Goal: Information Seeking & Learning: Learn about a topic

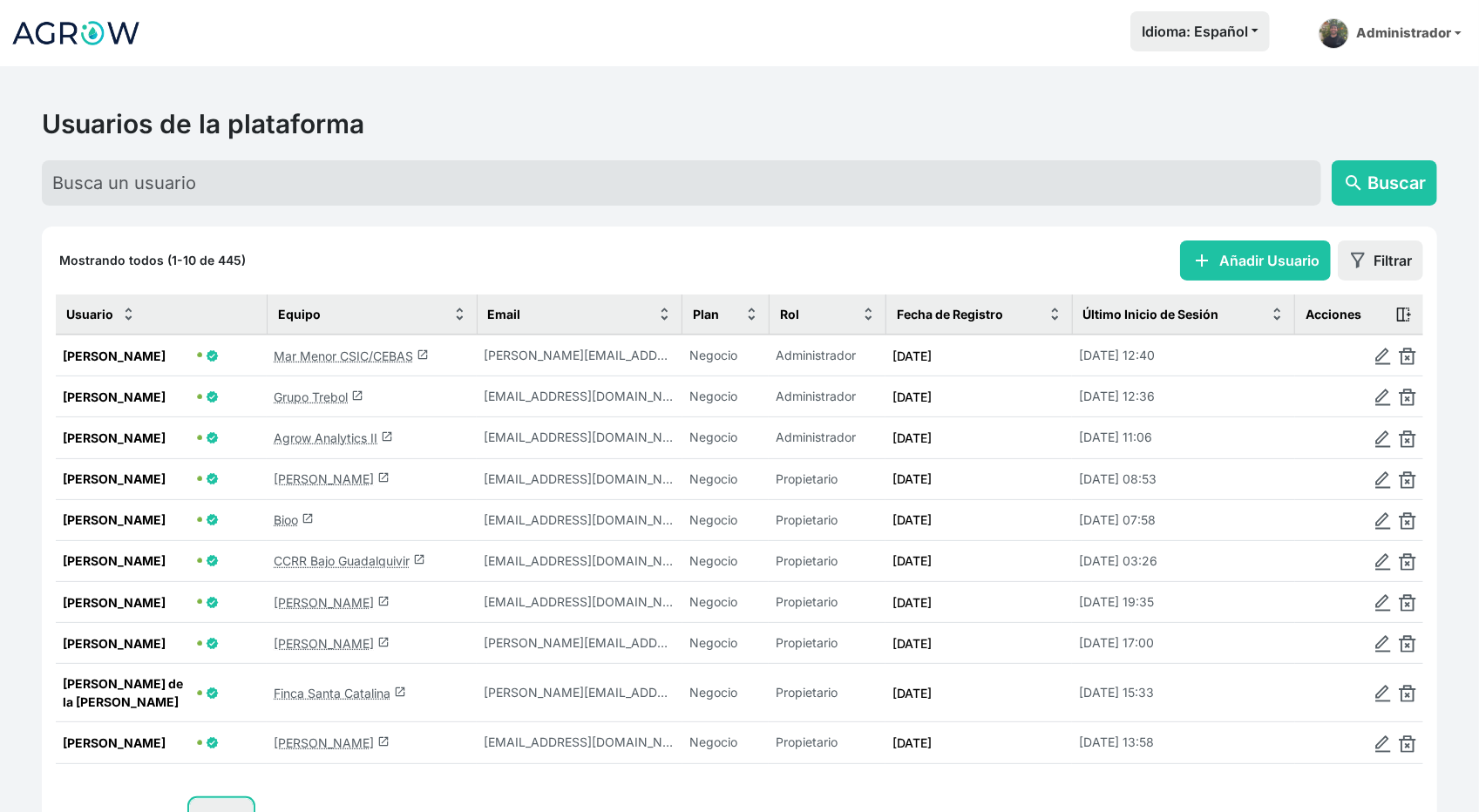
click at [238, 799] on select "10 25 50 100" at bounding box center [221, 818] width 63 height 40
select select "25"
click at [191, 811] on select "10 25 50 100" at bounding box center [221, 818] width 63 height 40
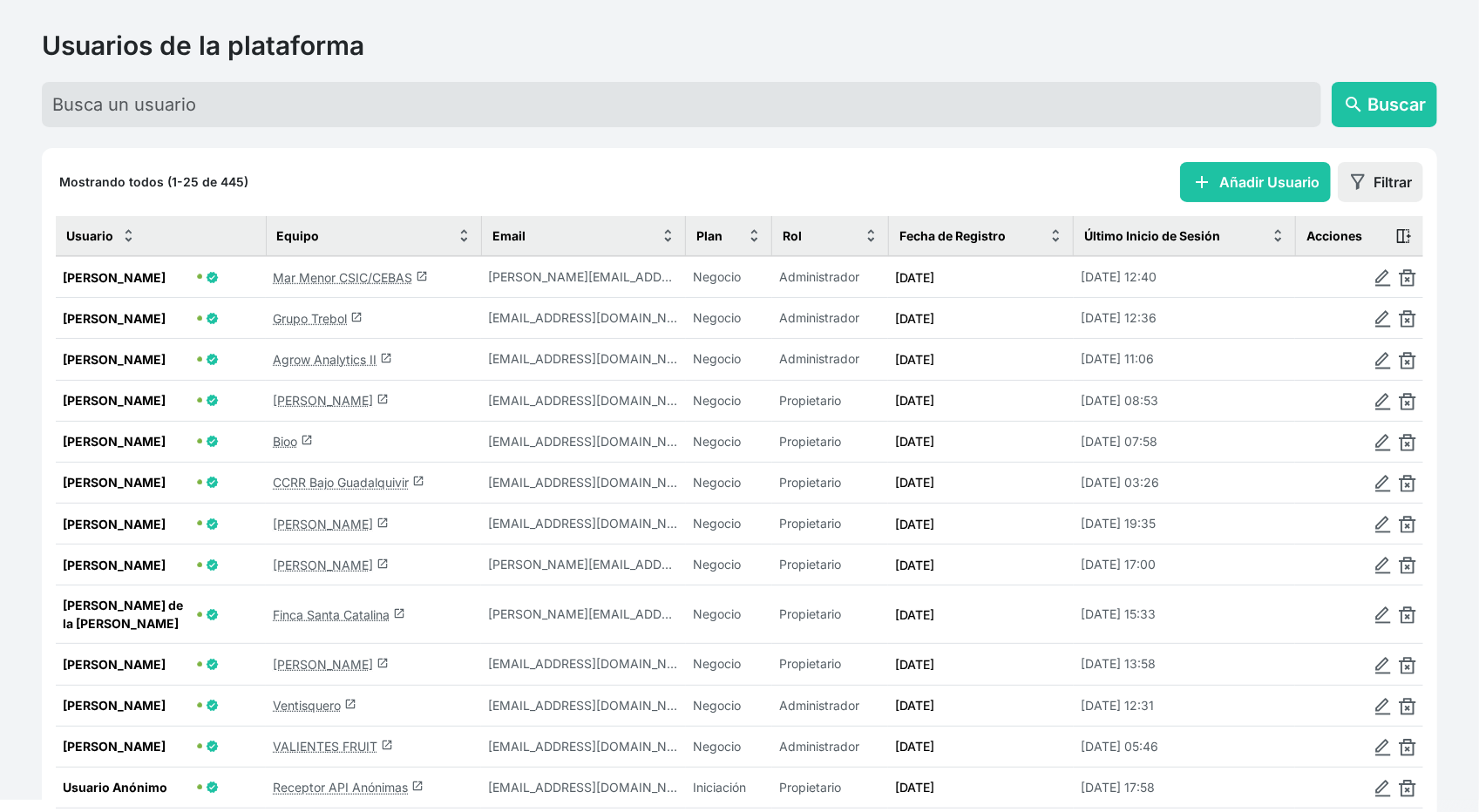
scroll to position [86, 0]
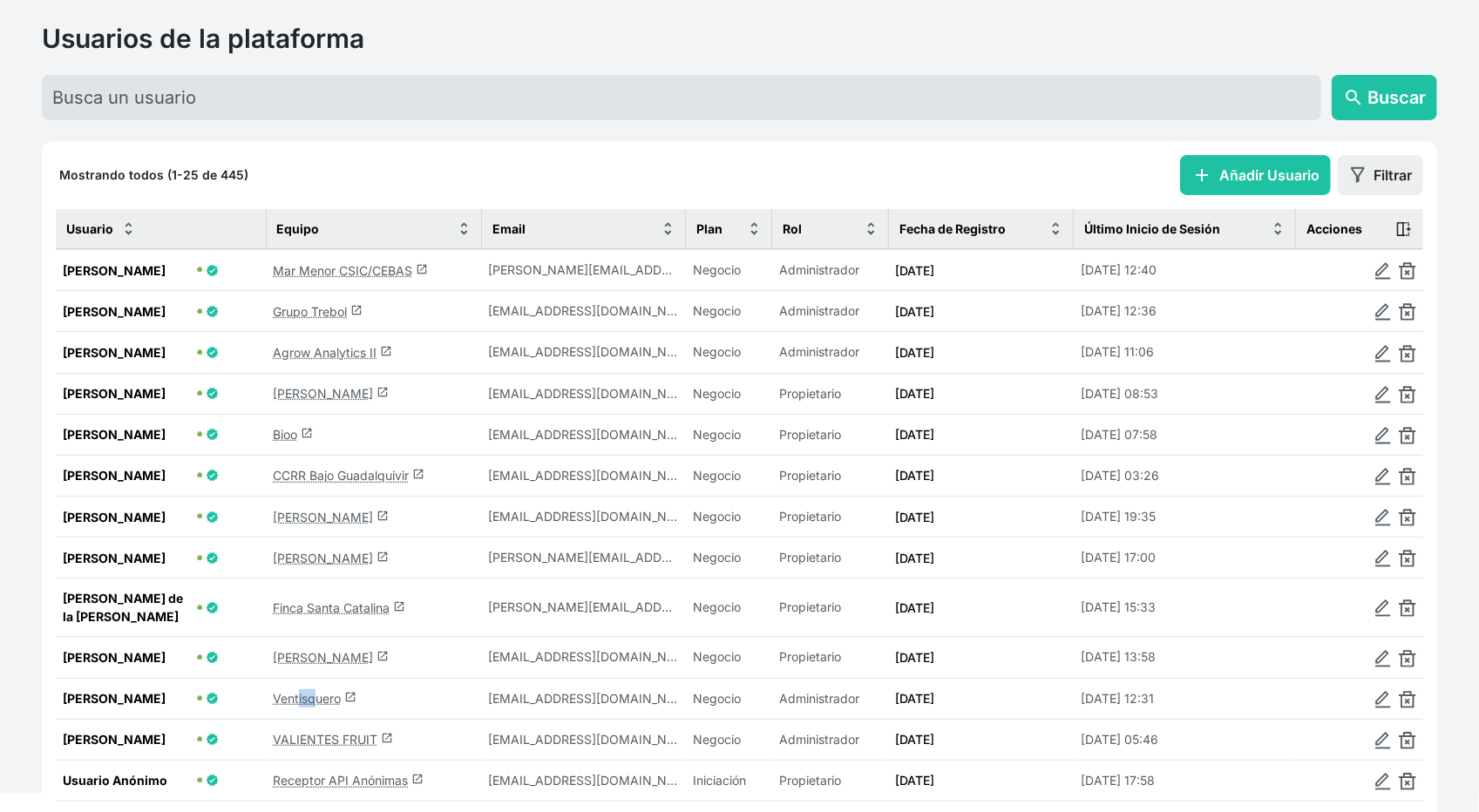
drag, startPoint x: 315, startPoint y: 663, endPoint x: 300, endPoint y: 675, distance: 19.2
click at [300, 678] on td "Ventisquero launch" at bounding box center [374, 698] width 215 height 41
click at [300, 690] on link "Ventisquero launch" at bounding box center [314, 698] width 84 height 15
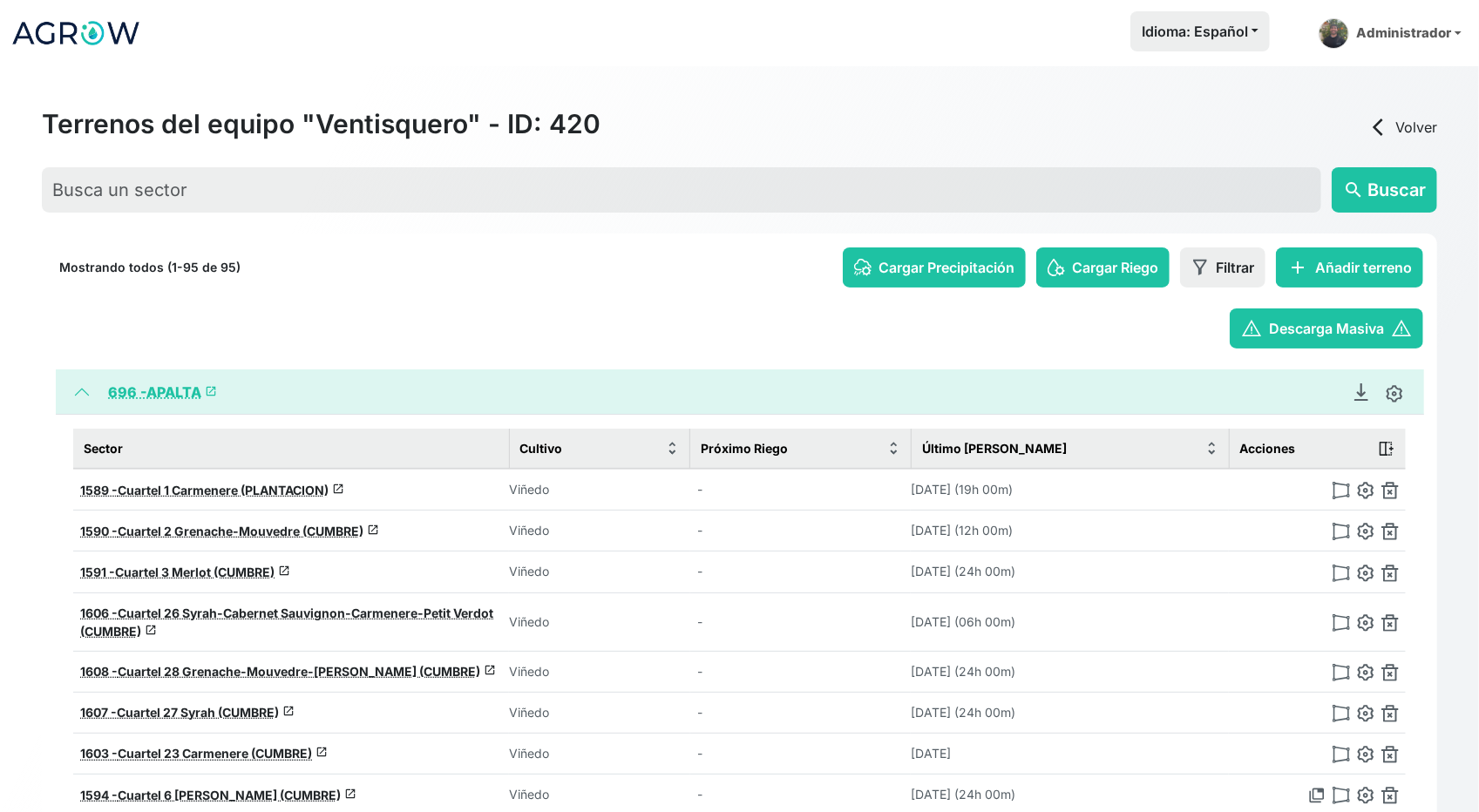
click at [146, 389] on span "696 -" at bounding box center [127, 391] width 39 height 17
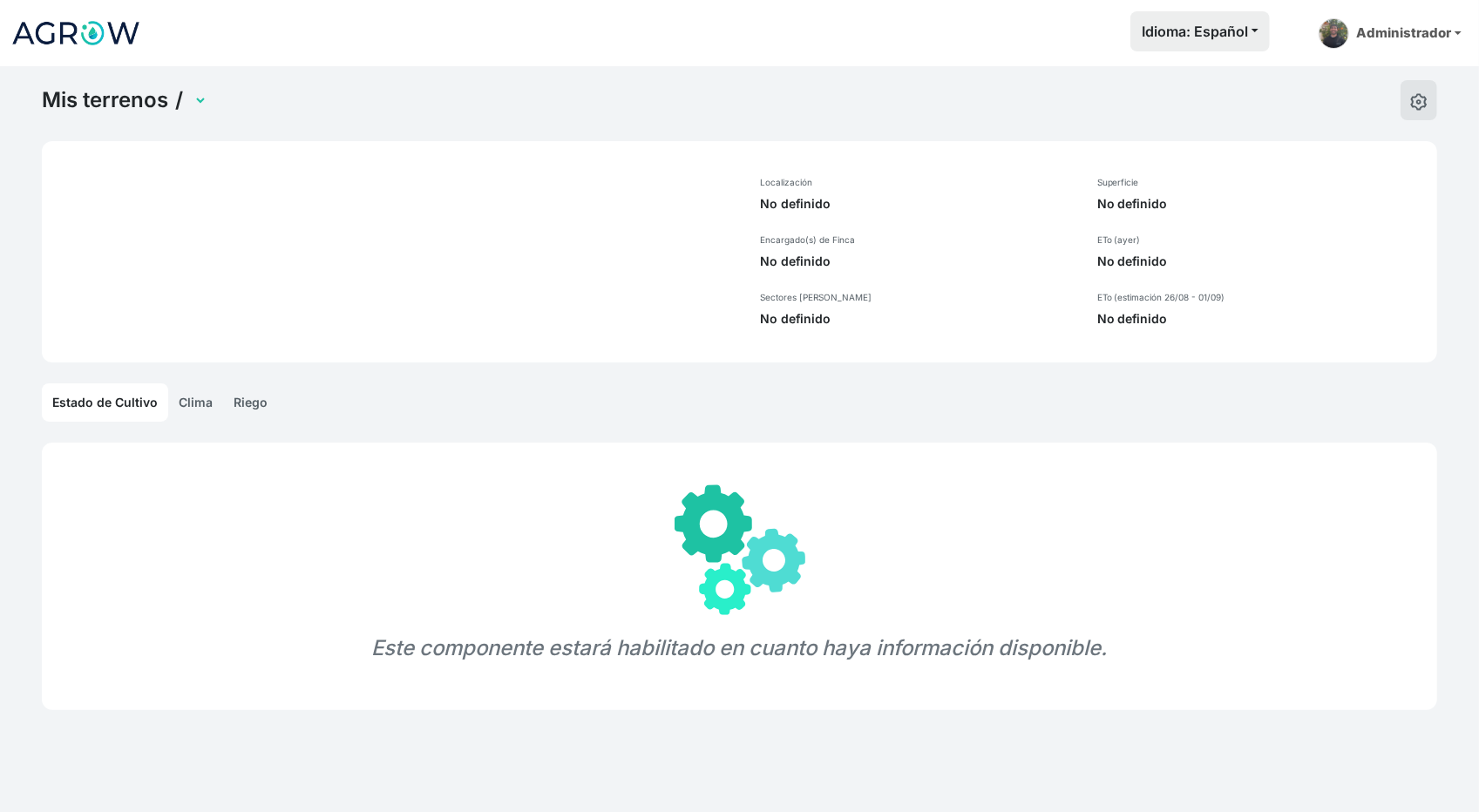
select select "696"
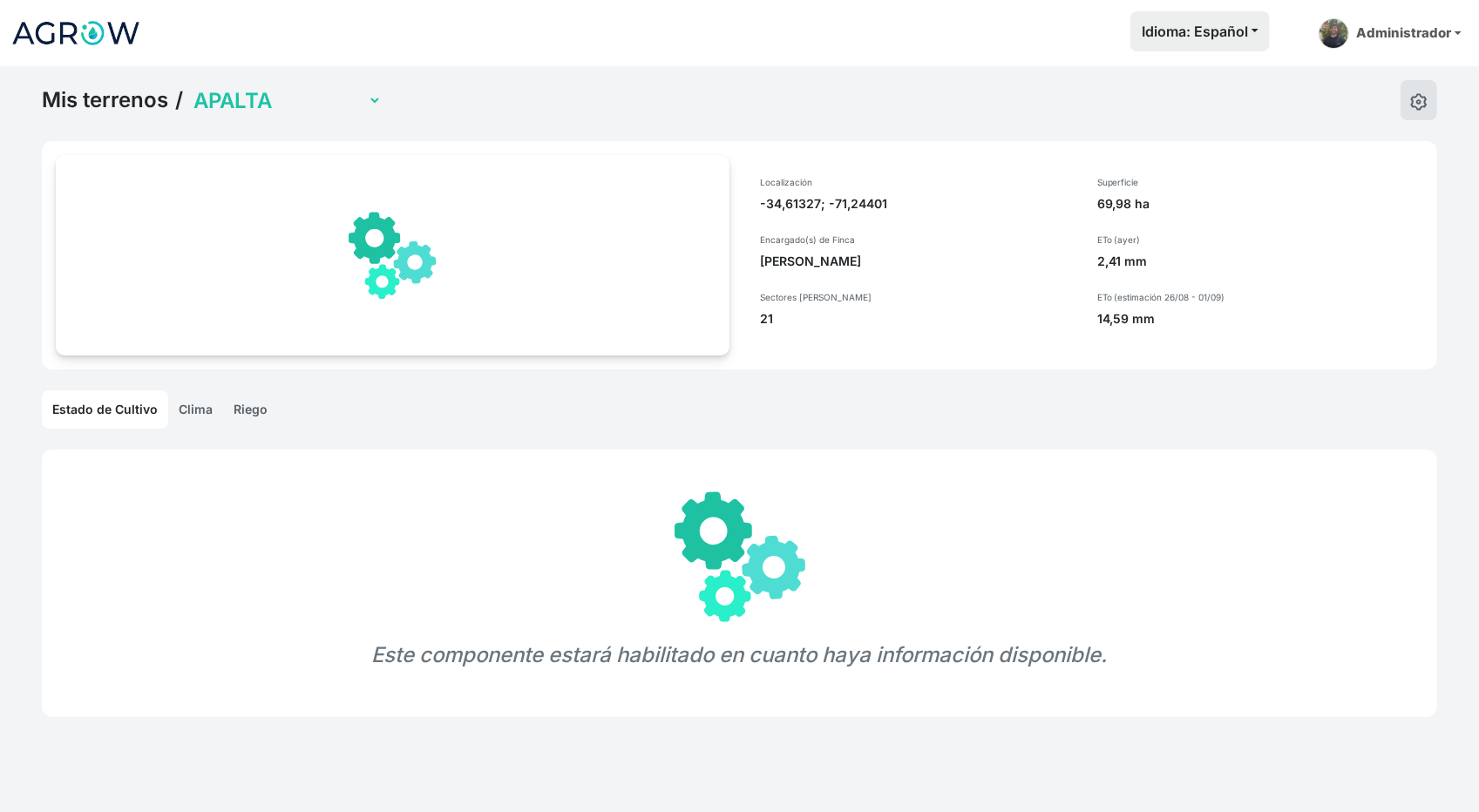
click at [198, 406] on link "Clima" at bounding box center [196, 410] width 55 height 39
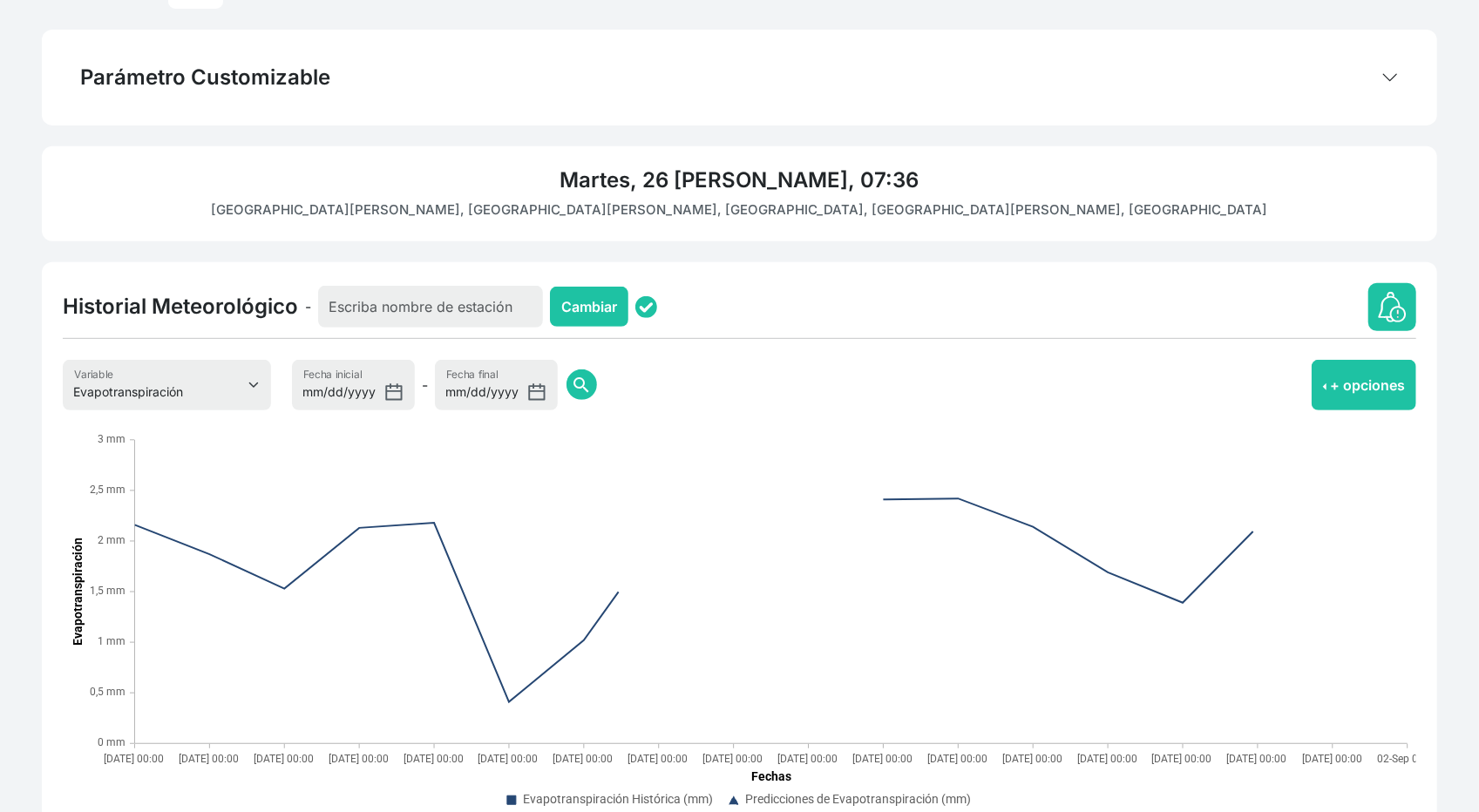
scroll to position [423, 0]
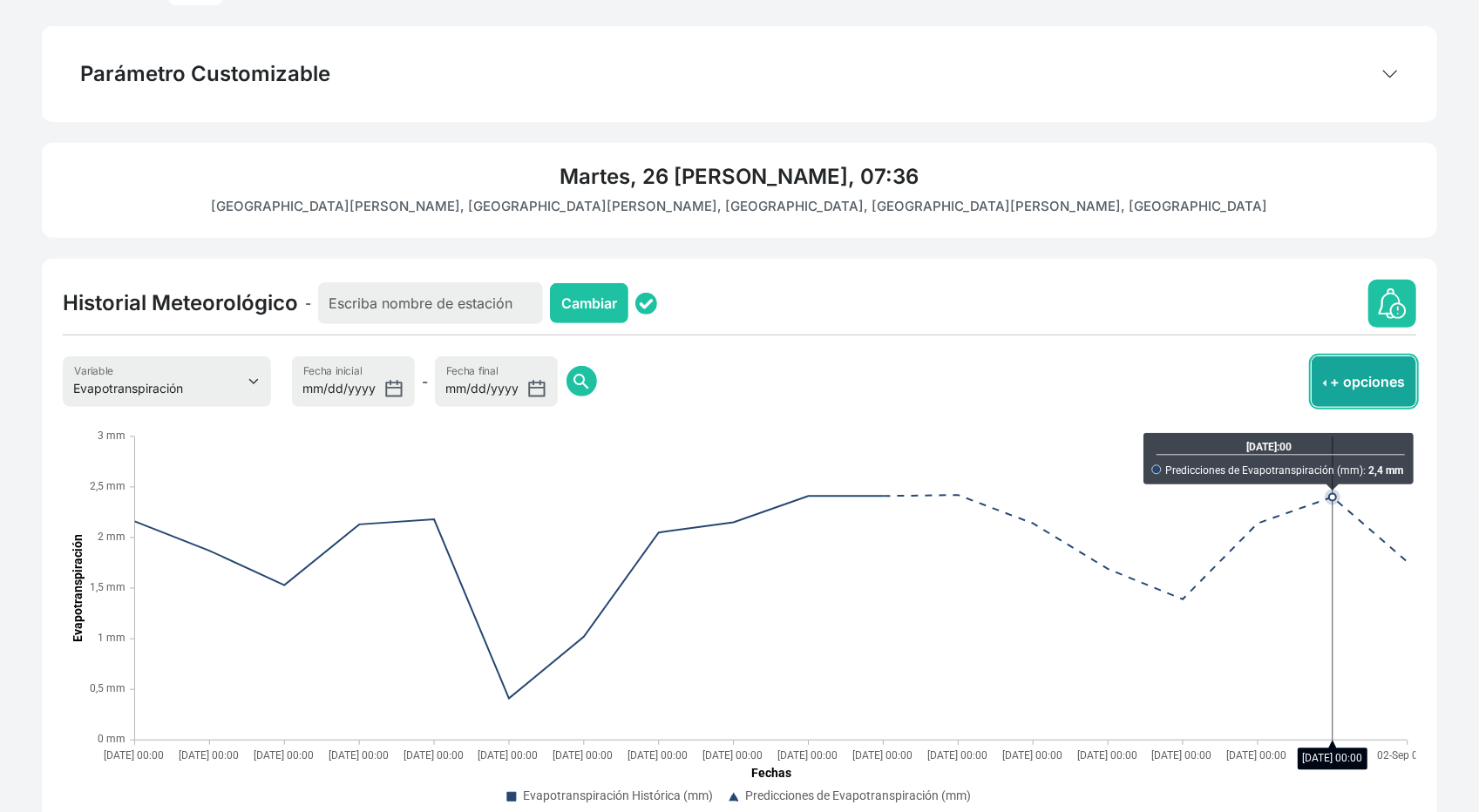
click at [1339, 377] on button "+ opciones" at bounding box center [1364, 381] width 105 height 51
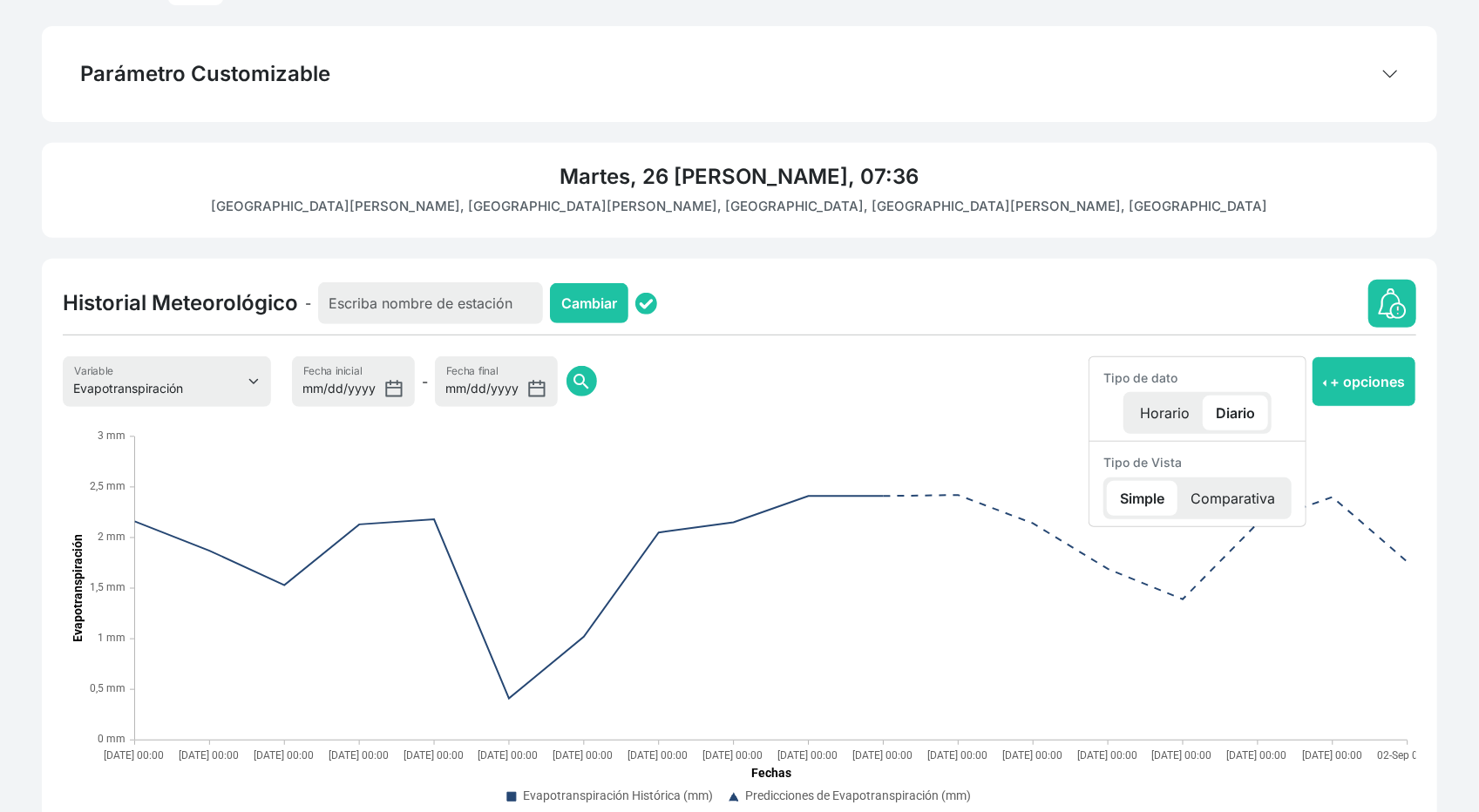
click at [1158, 403] on p "Horario" at bounding box center [1164, 413] width 76 height 35
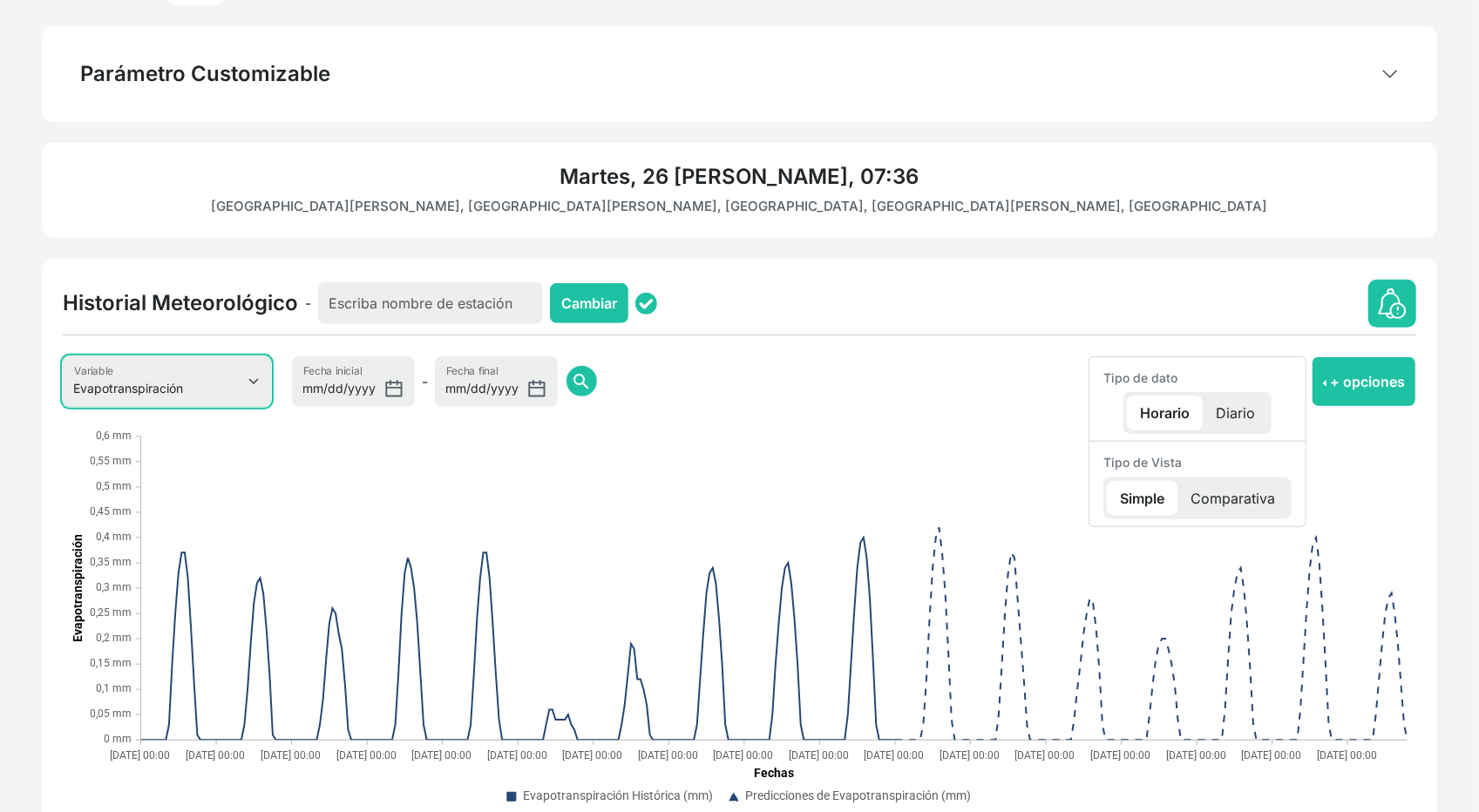
click at [178, 376] on select "Evapotranspiración Temperatura Humedad Relativa Velocidad del viento Precipitac…" at bounding box center [167, 381] width 208 height 51
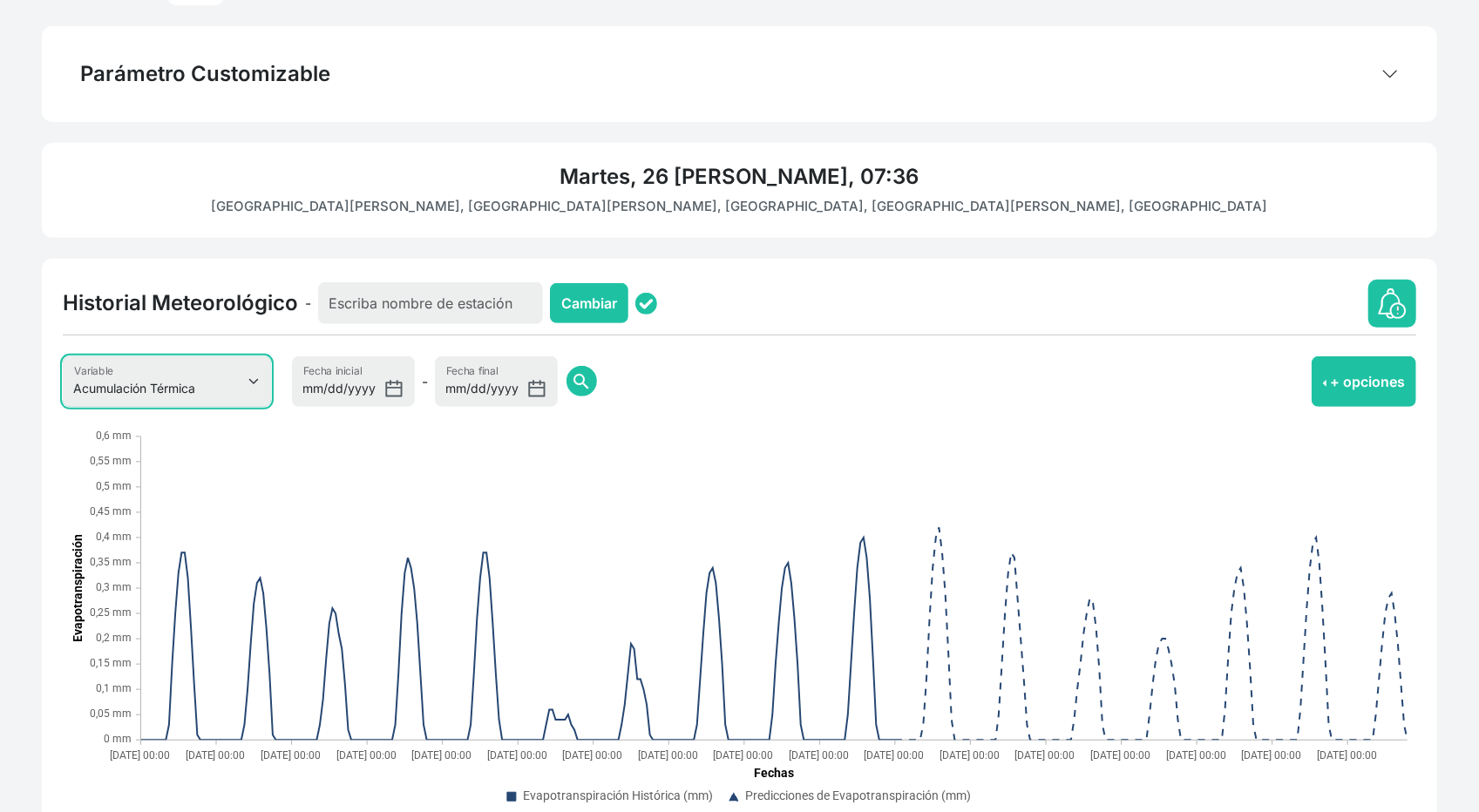
click at [63, 356] on select "Evapotranspiración Temperatura Humedad Relativa Velocidad del viento Precipitac…" at bounding box center [167, 381] width 208 height 51
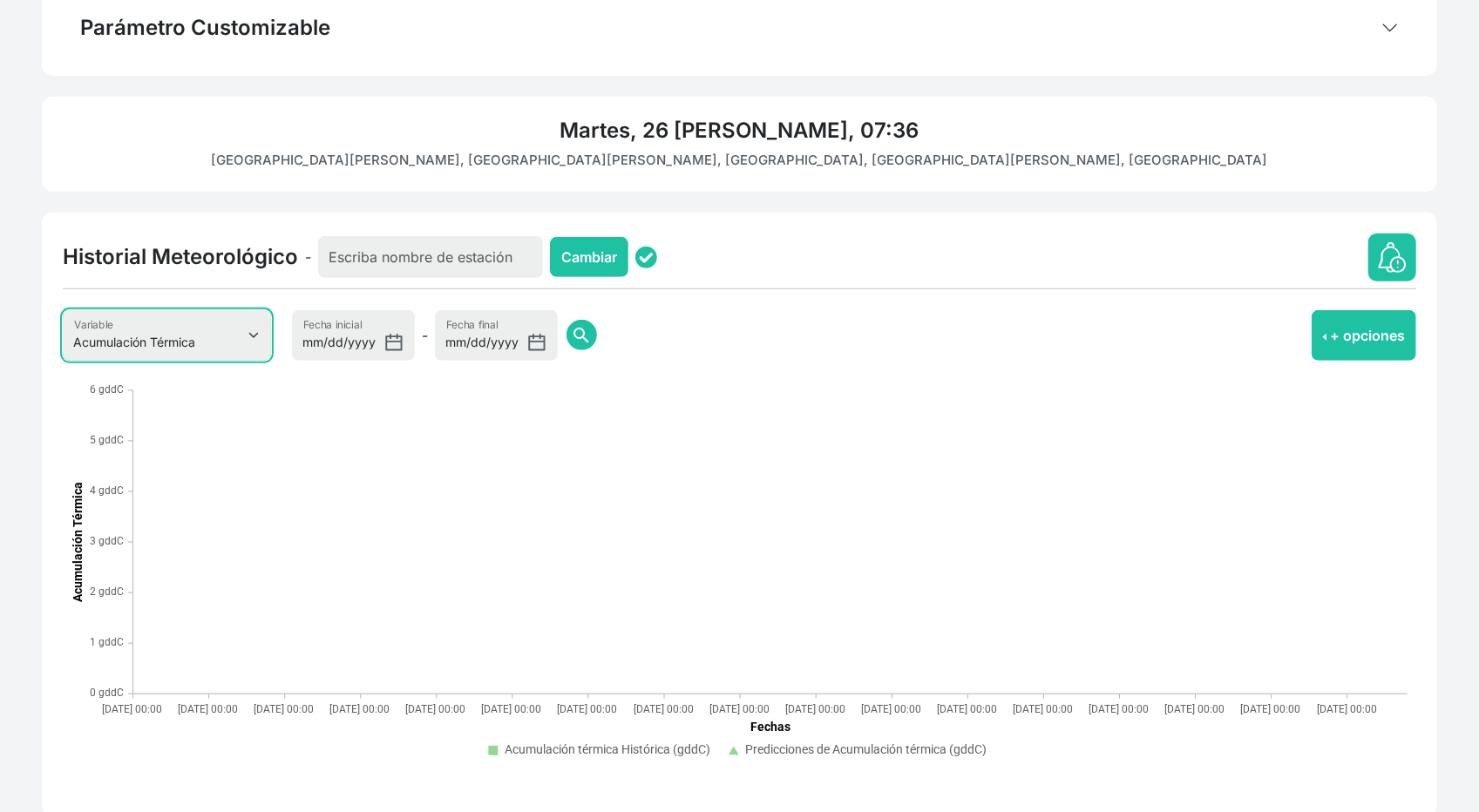
scroll to position [408, 0]
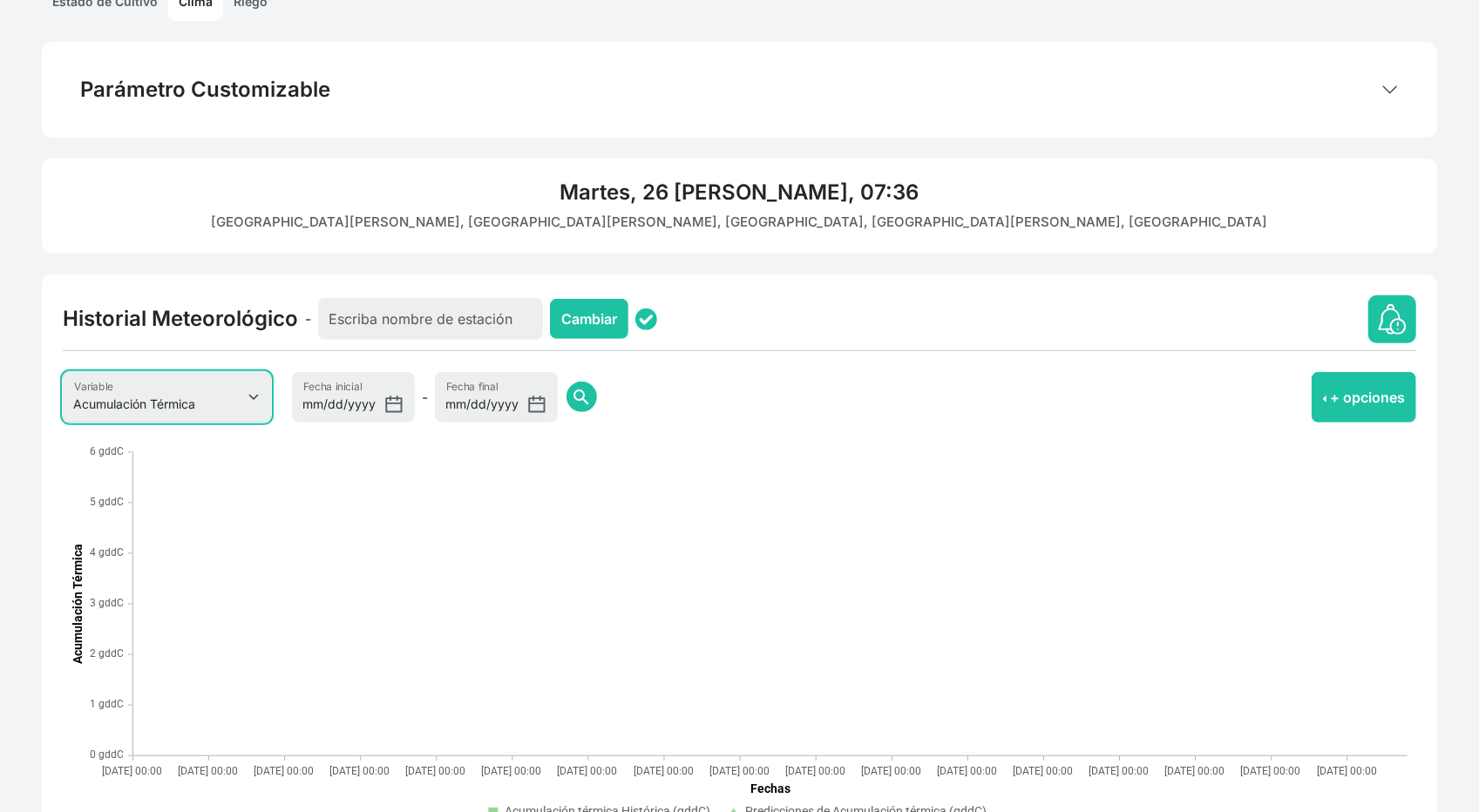
click at [193, 384] on select "Evapotranspiración Temperatura Humedad Relativa Velocidad del viento Precipitac…" at bounding box center [167, 397] width 208 height 51
click at [63, 372] on select "Evapotranspiración Temperatura Humedad Relativa Velocidad del viento Precipitac…" at bounding box center [167, 397] width 208 height 51
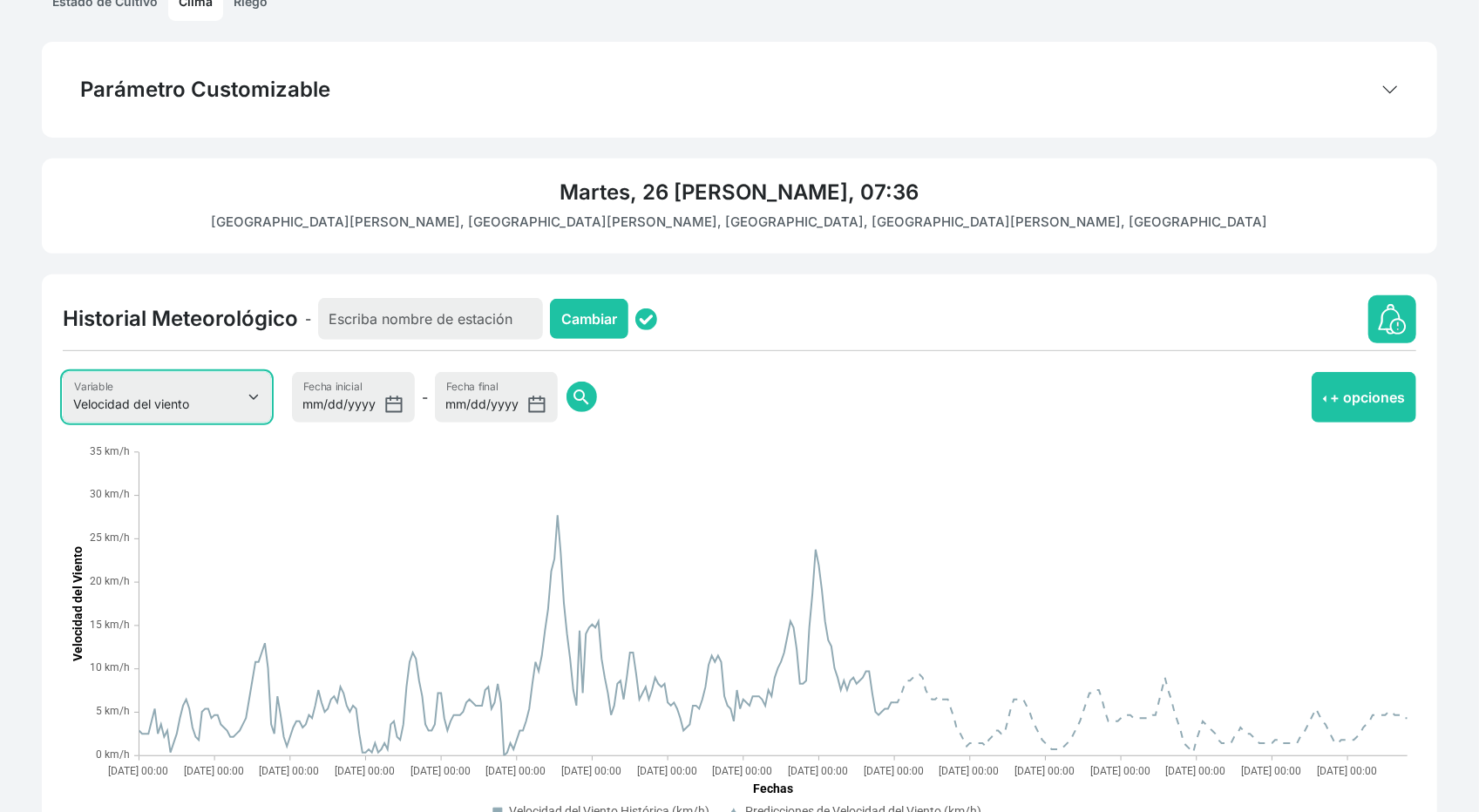
click at [228, 394] on select "Evapotranspiración Temperatura Humedad Relativa Velocidad del viento Precipitac…" at bounding box center [167, 397] width 208 height 51
click at [63, 372] on select "Evapotranspiración Temperatura Humedad Relativa Velocidad del viento Precipitac…" at bounding box center [167, 397] width 208 height 51
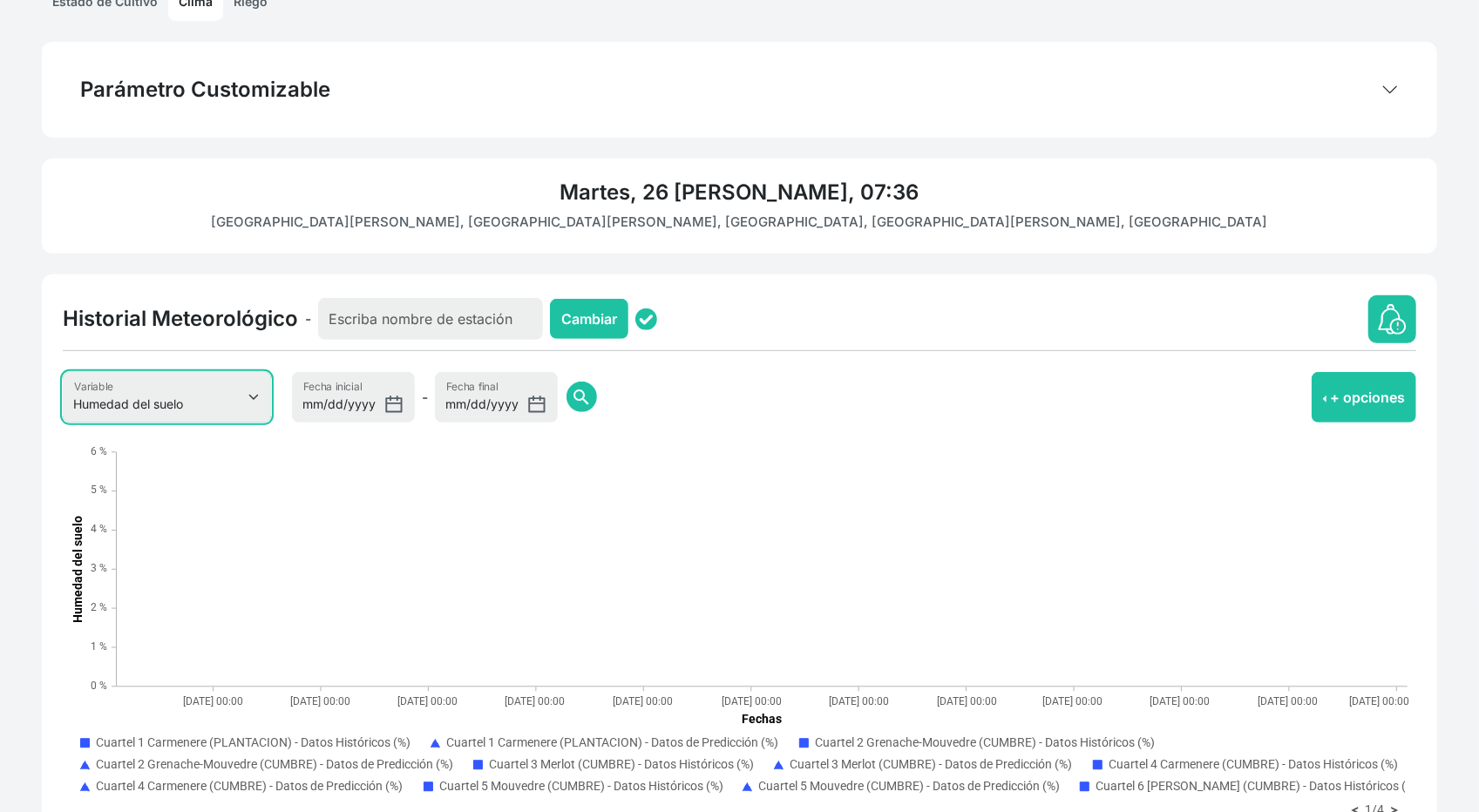
click at [215, 395] on select "Evapotranspiración Temperatura Humedad Relativa Velocidad del viento Precipitac…" at bounding box center [167, 397] width 208 height 51
select select "8"
click at [63, 372] on select "Evapotranspiración Temperatura Humedad Relativa Velocidad del viento Precipitac…" at bounding box center [167, 397] width 208 height 51
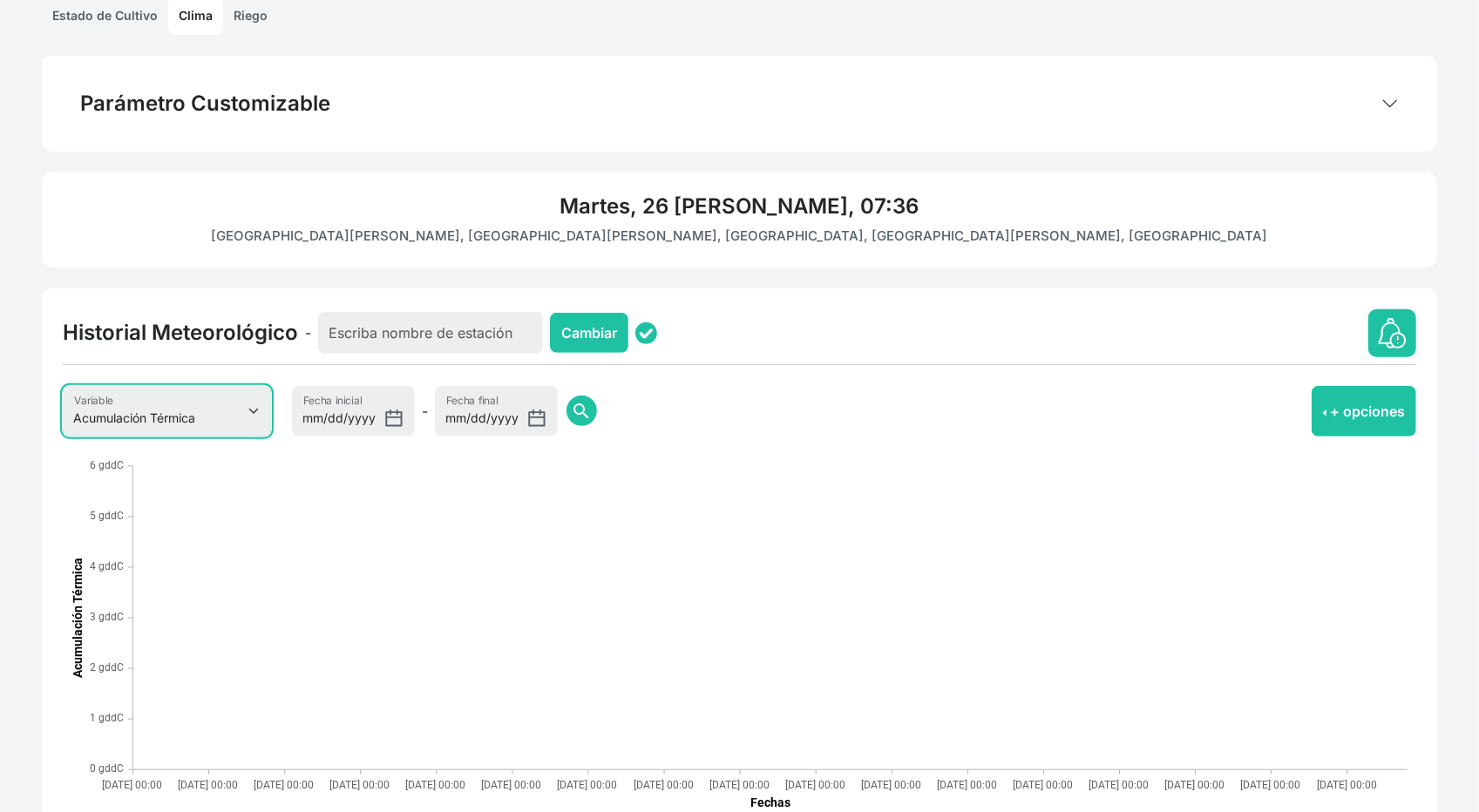
scroll to position [422, 0]
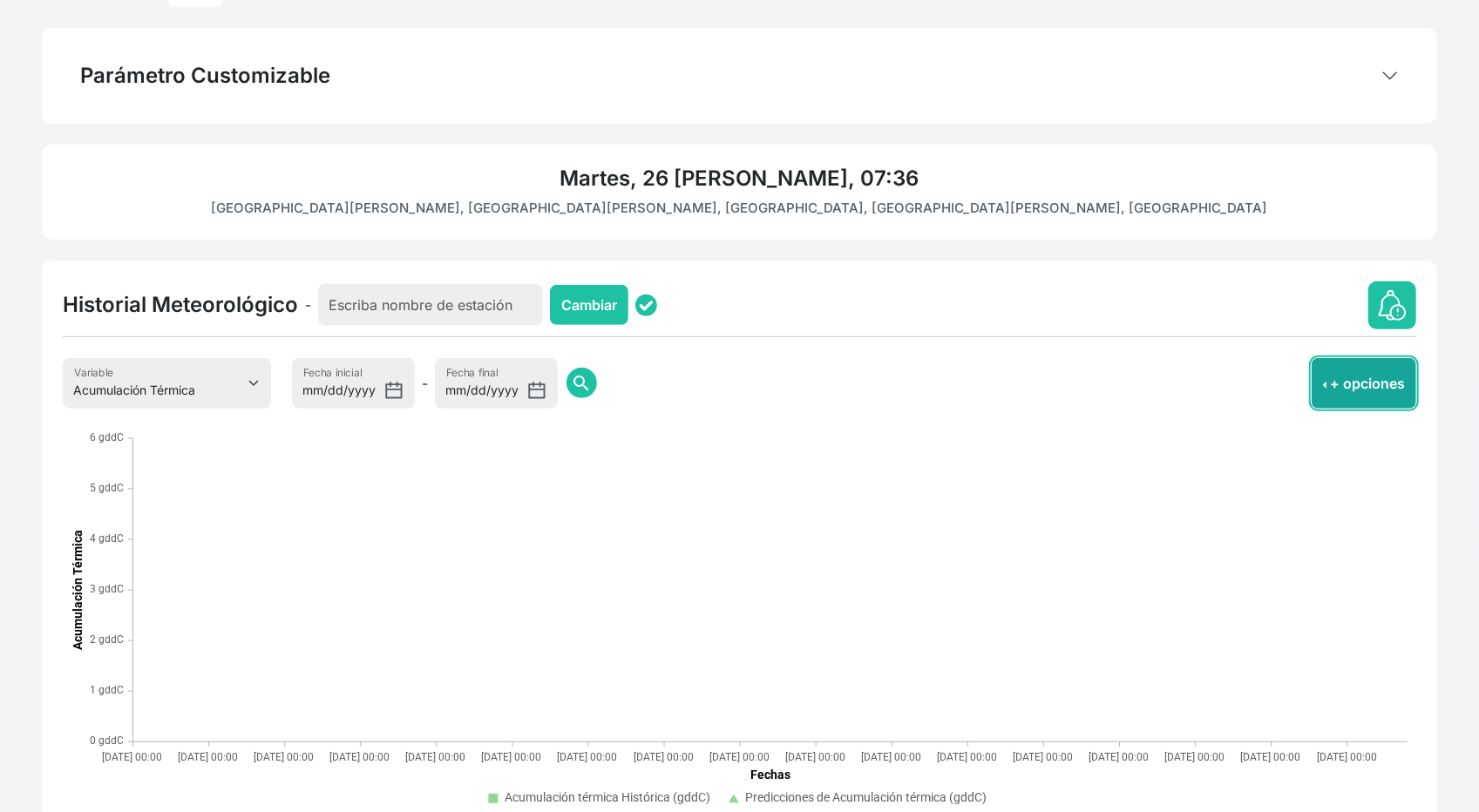
click at [1379, 390] on button "+ opciones" at bounding box center [1364, 383] width 105 height 51
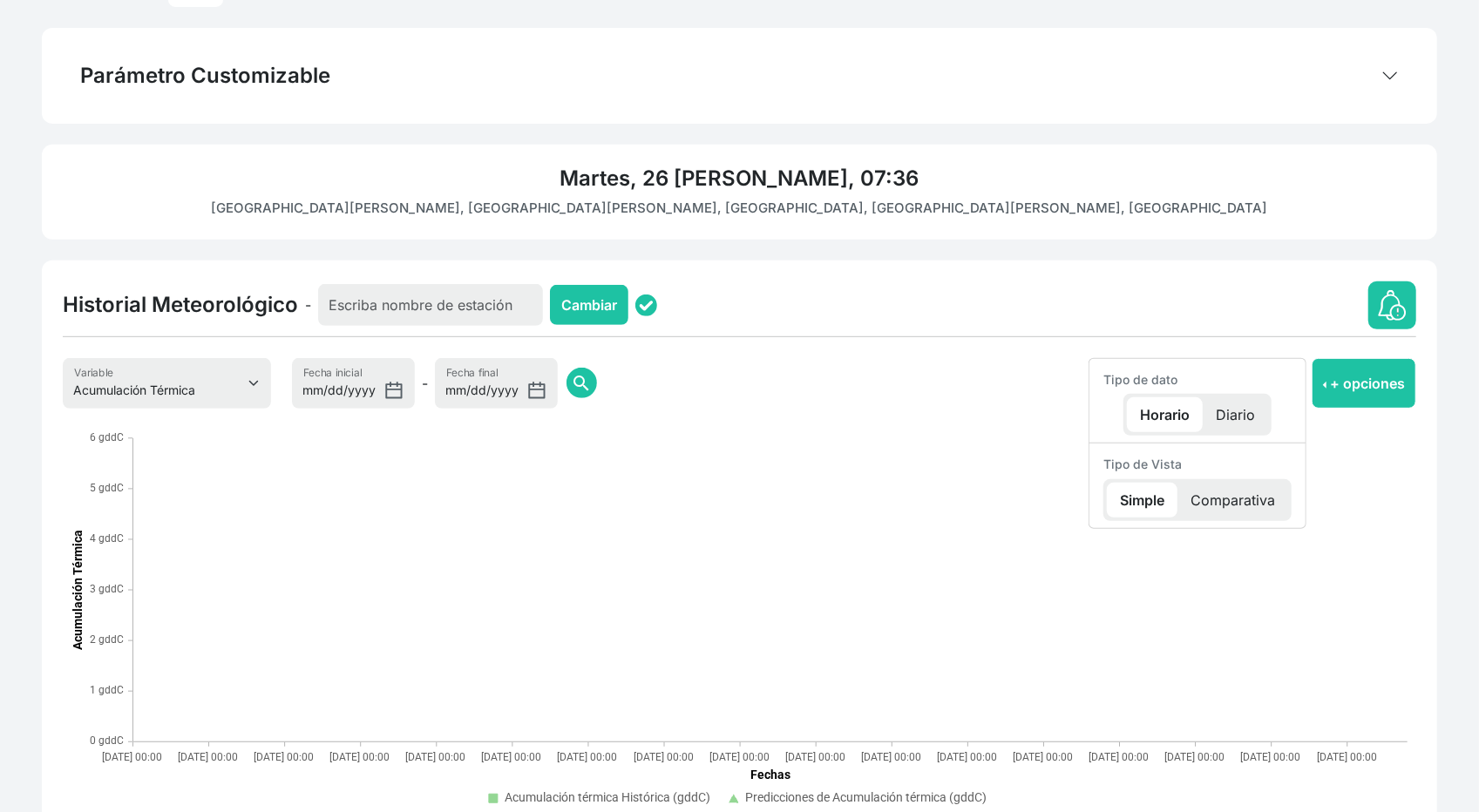
click at [1343, 267] on div "Historial Meteorológico - Cambiar Evapotranspiración Temperatura Humedad Relati…" at bounding box center [739, 562] width 1395 height 603
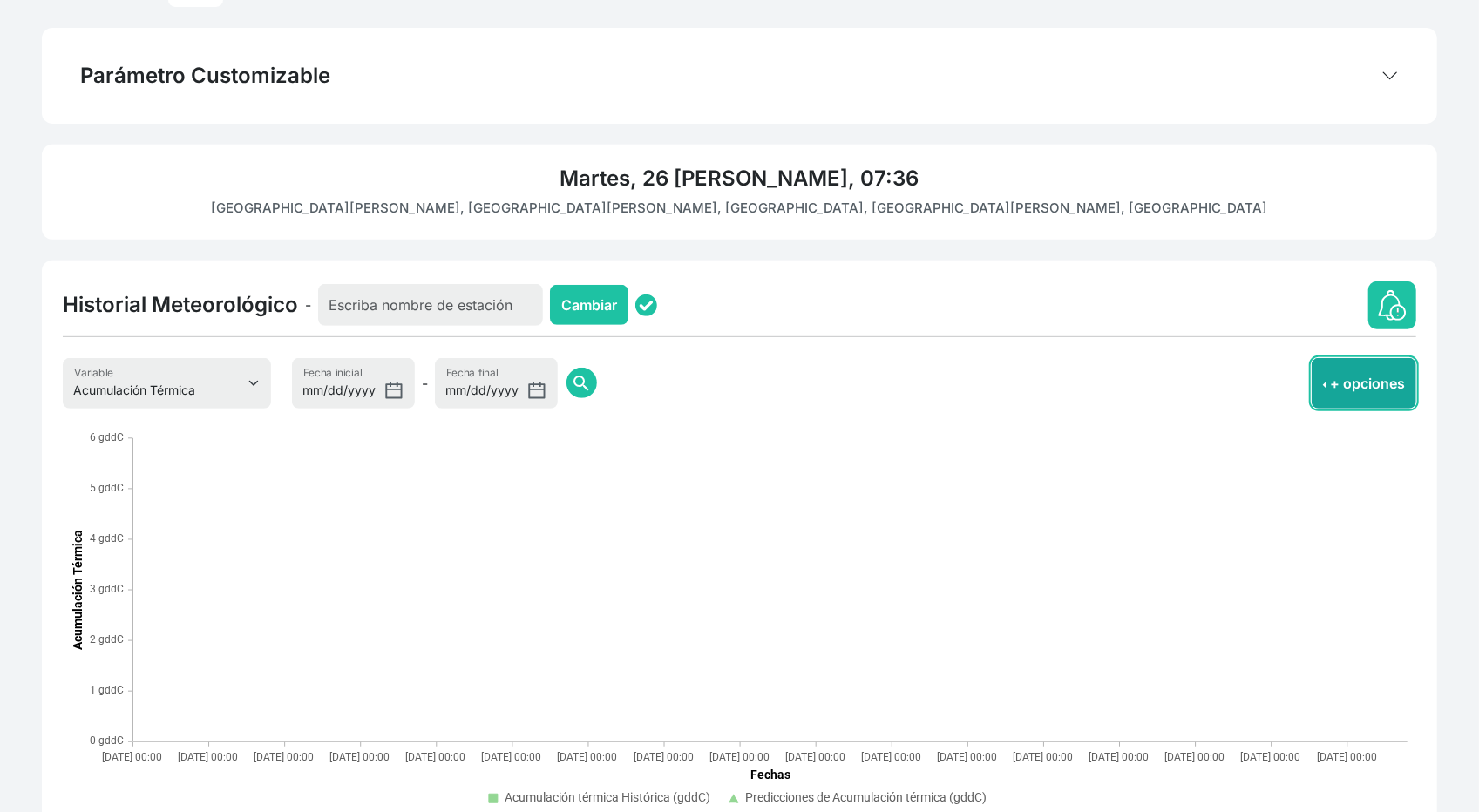
click at [1330, 366] on button "+ opciones" at bounding box center [1364, 383] width 105 height 51
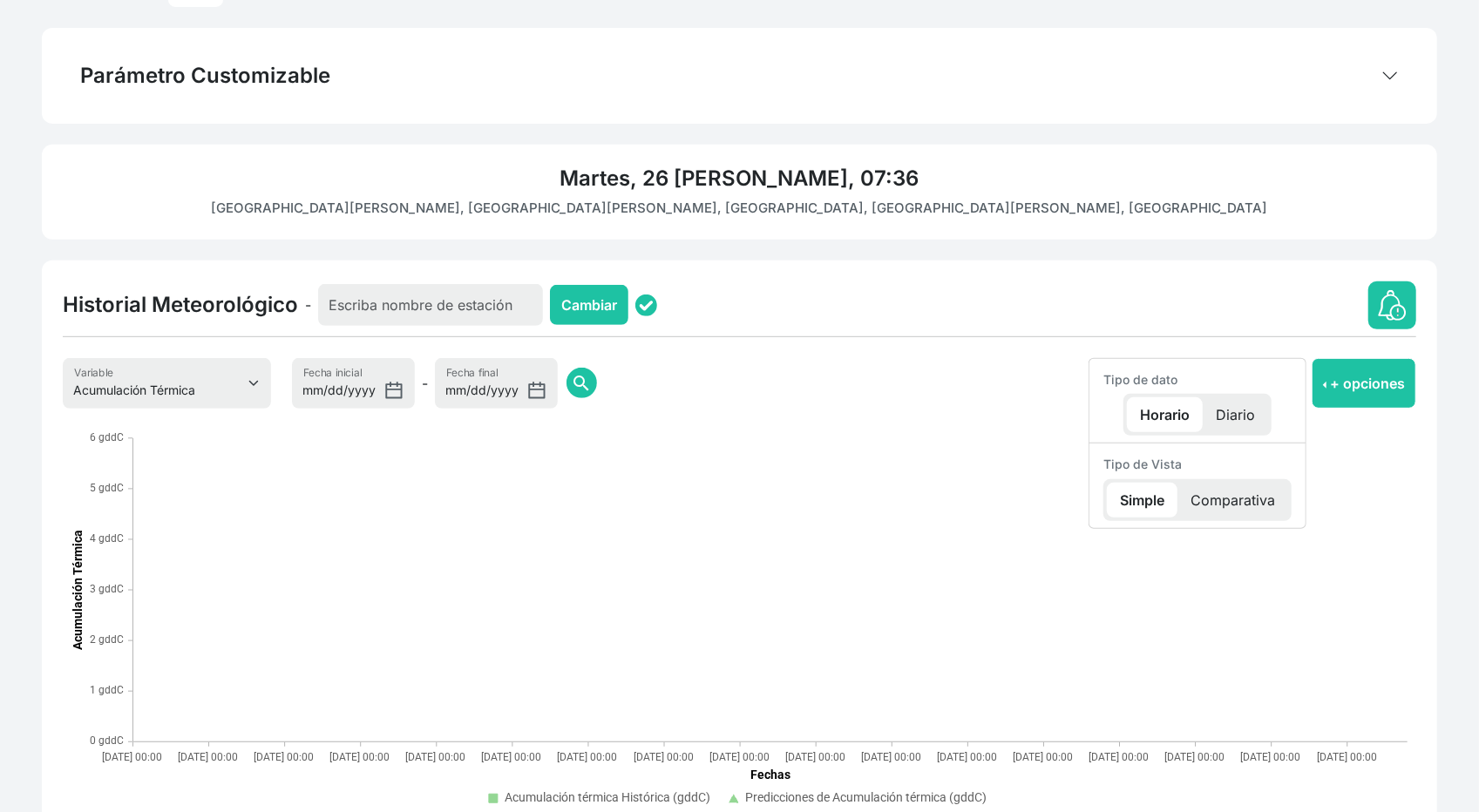
click at [1238, 400] on p "Diario" at bounding box center [1235, 414] width 65 height 35
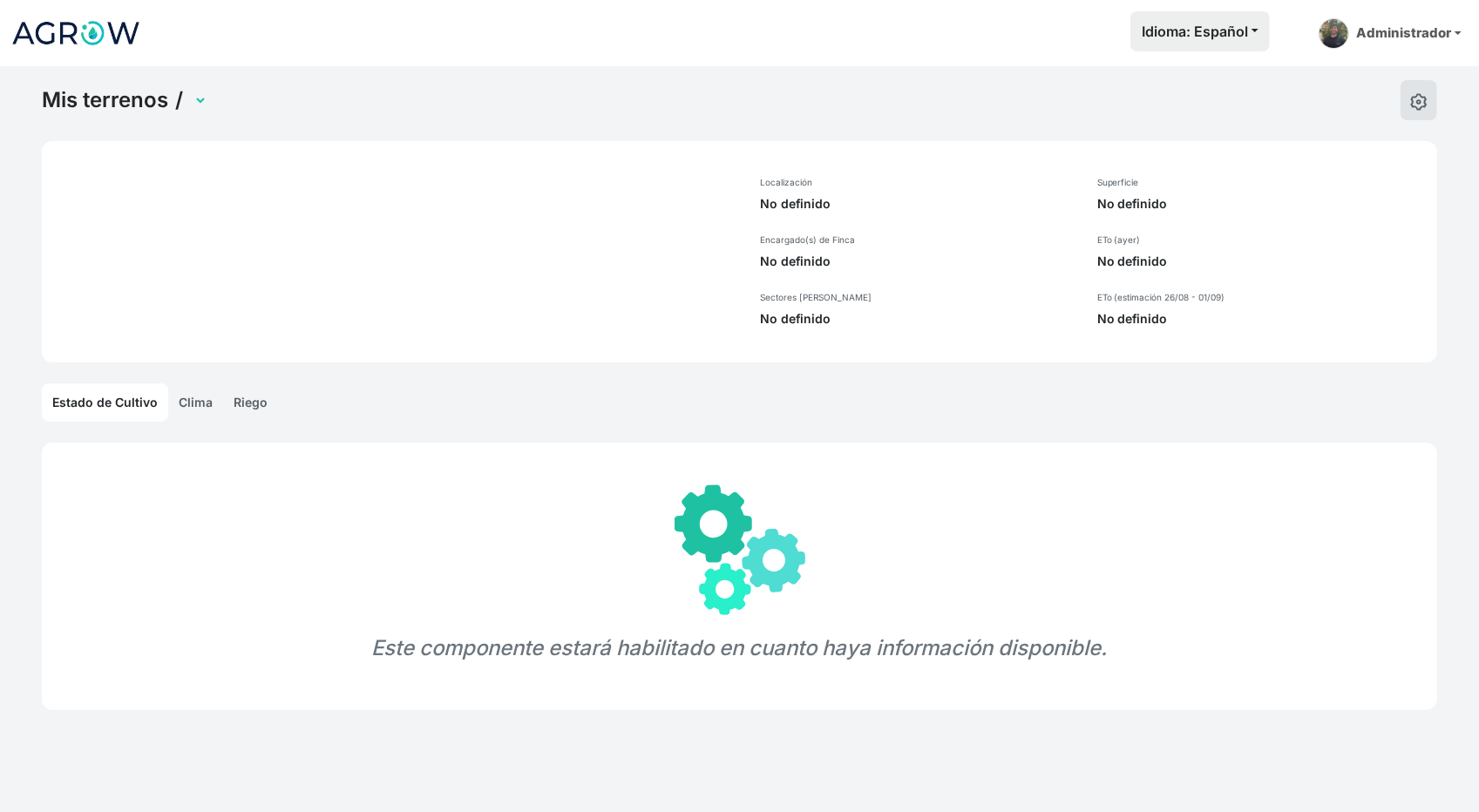
select select "250"
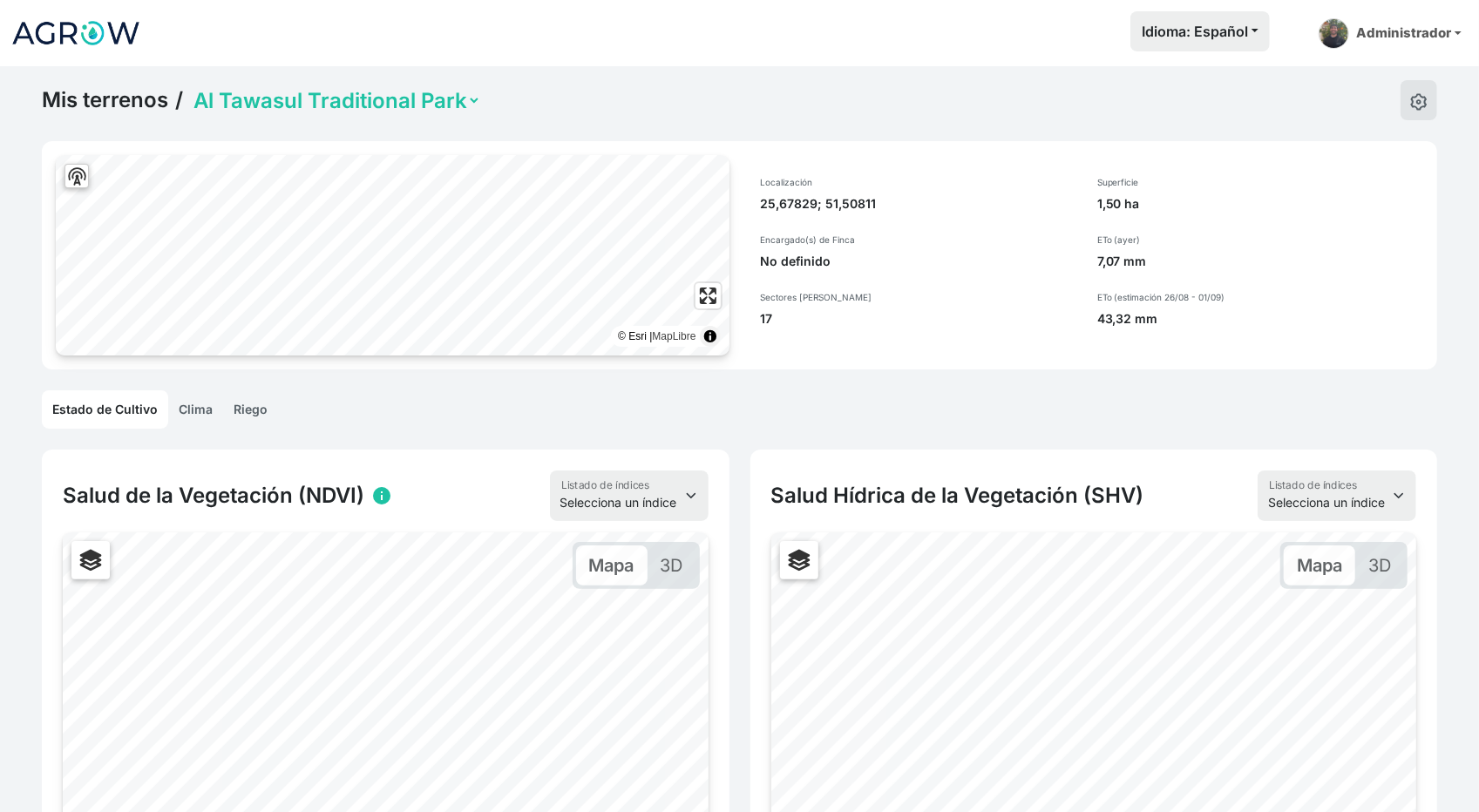
scroll to position [47, 0]
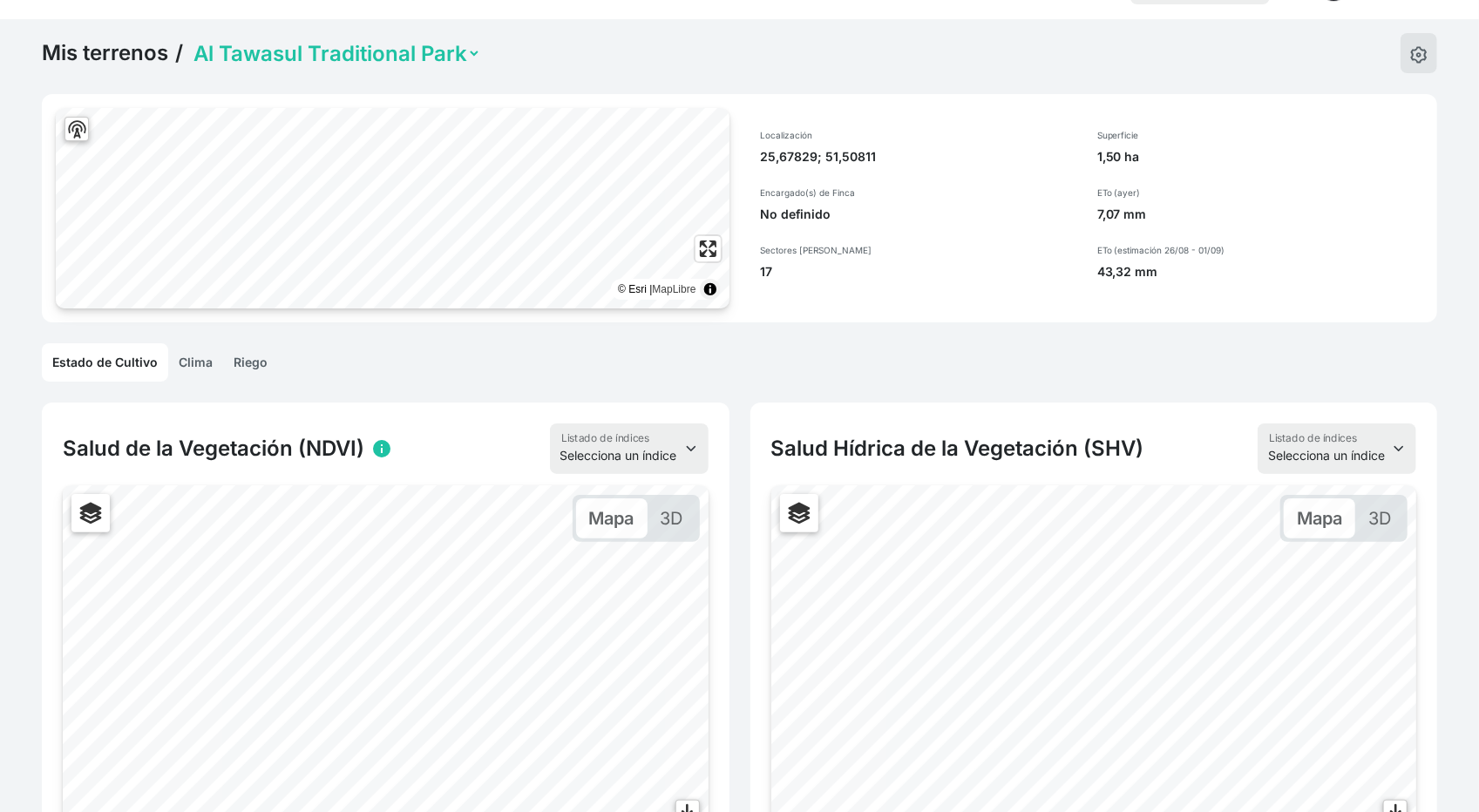
click at [200, 364] on link "Clima" at bounding box center [196, 363] width 55 height 39
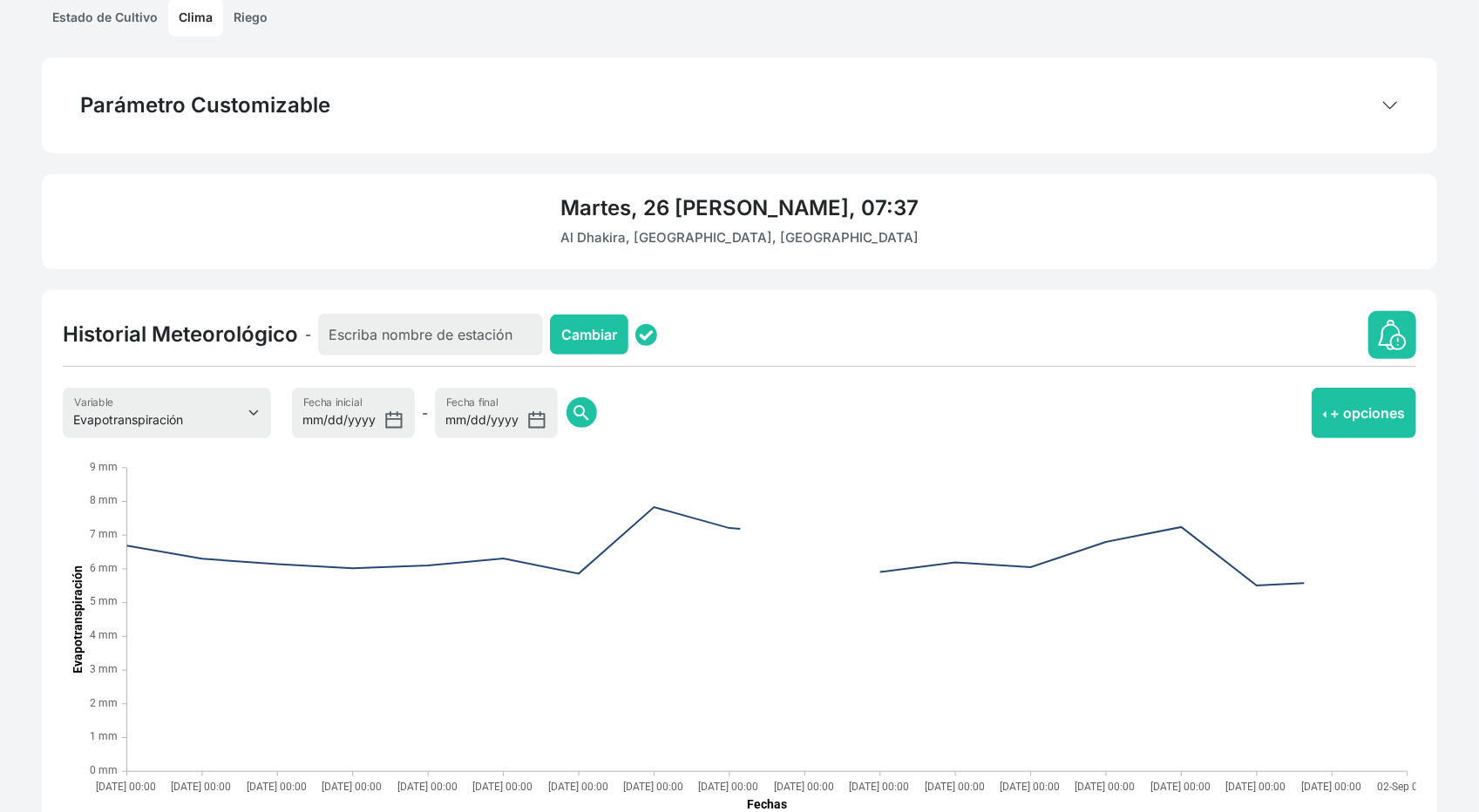
scroll to position [395, 0]
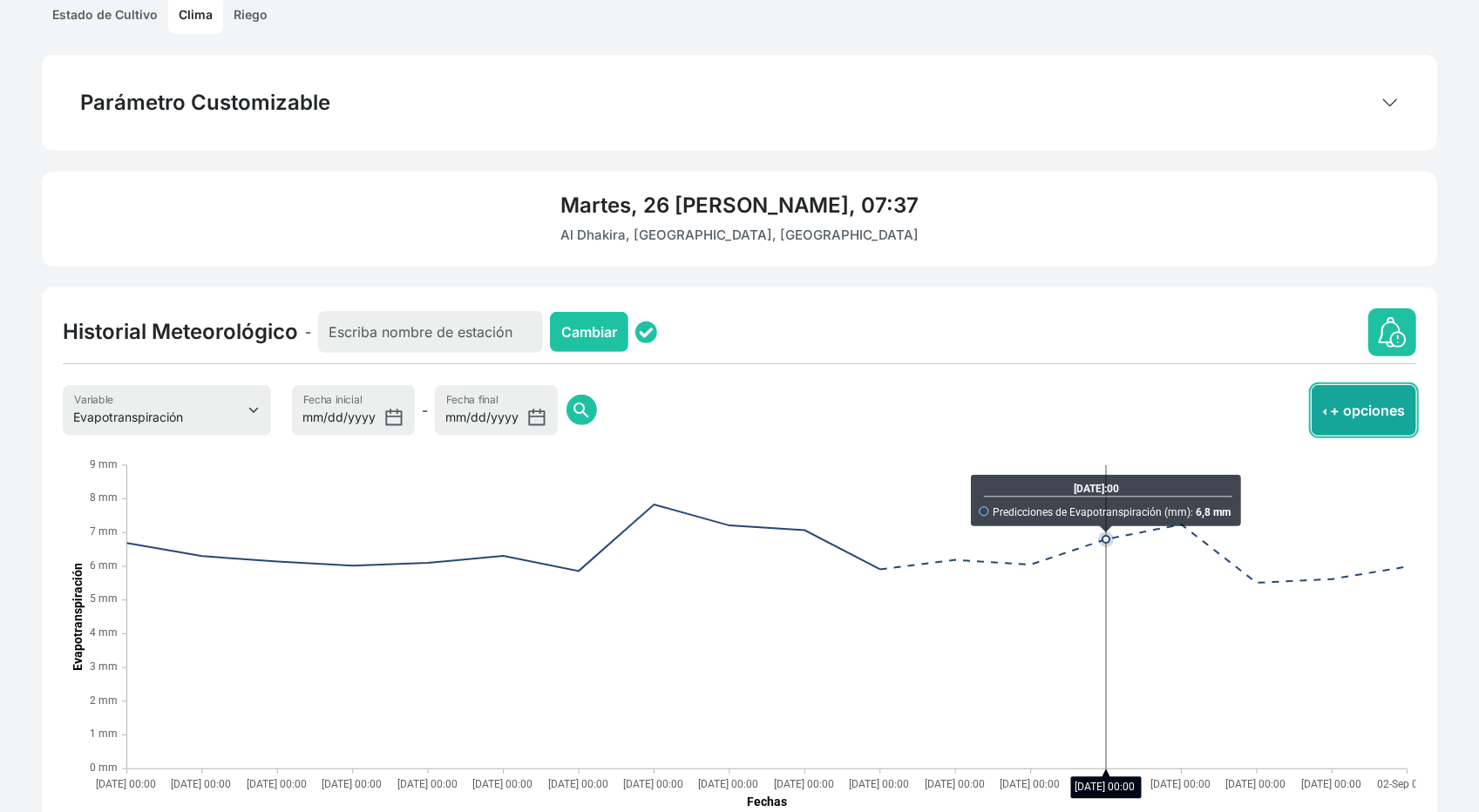
click at [1338, 389] on button "+ opciones" at bounding box center [1364, 410] width 105 height 51
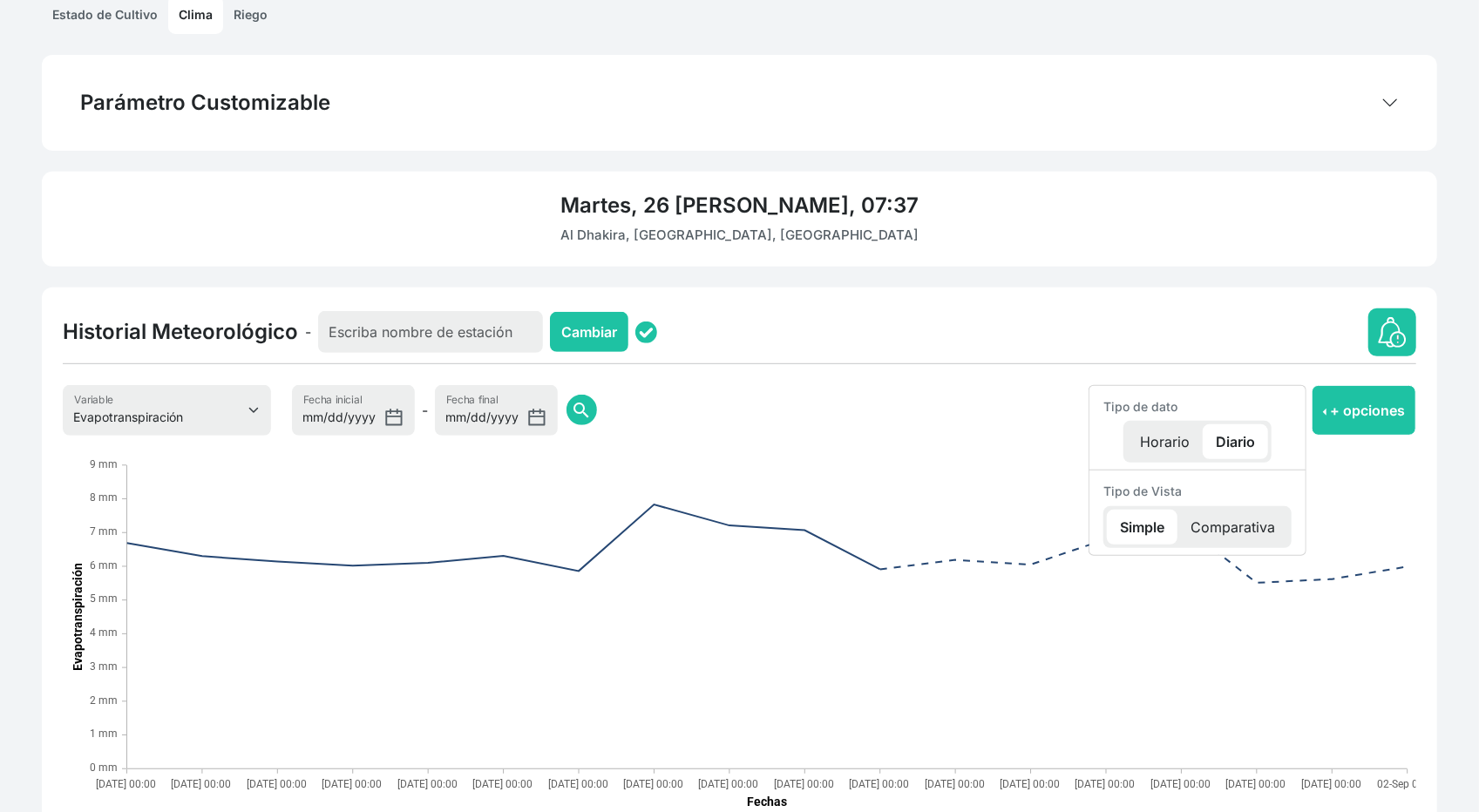
click at [1151, 437] on p "Horario" at bounding box center [1164, 442] width 76 height 35
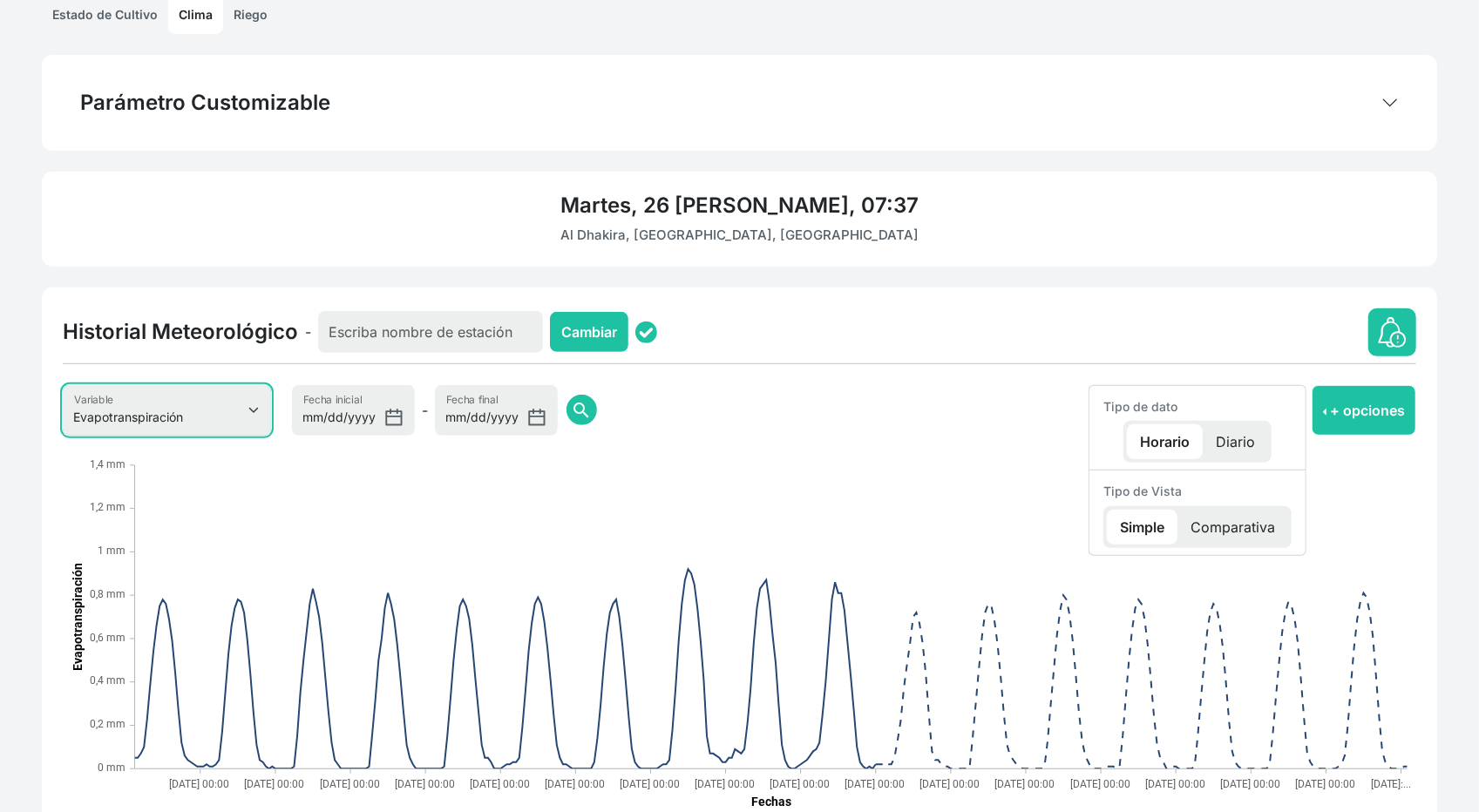
click at [258, 407] on select "Evapotranspiración Temperatura Humedad Relativa Velocidad del viento Precipitac…" at bounding box center [167, 410] width 208 height 51
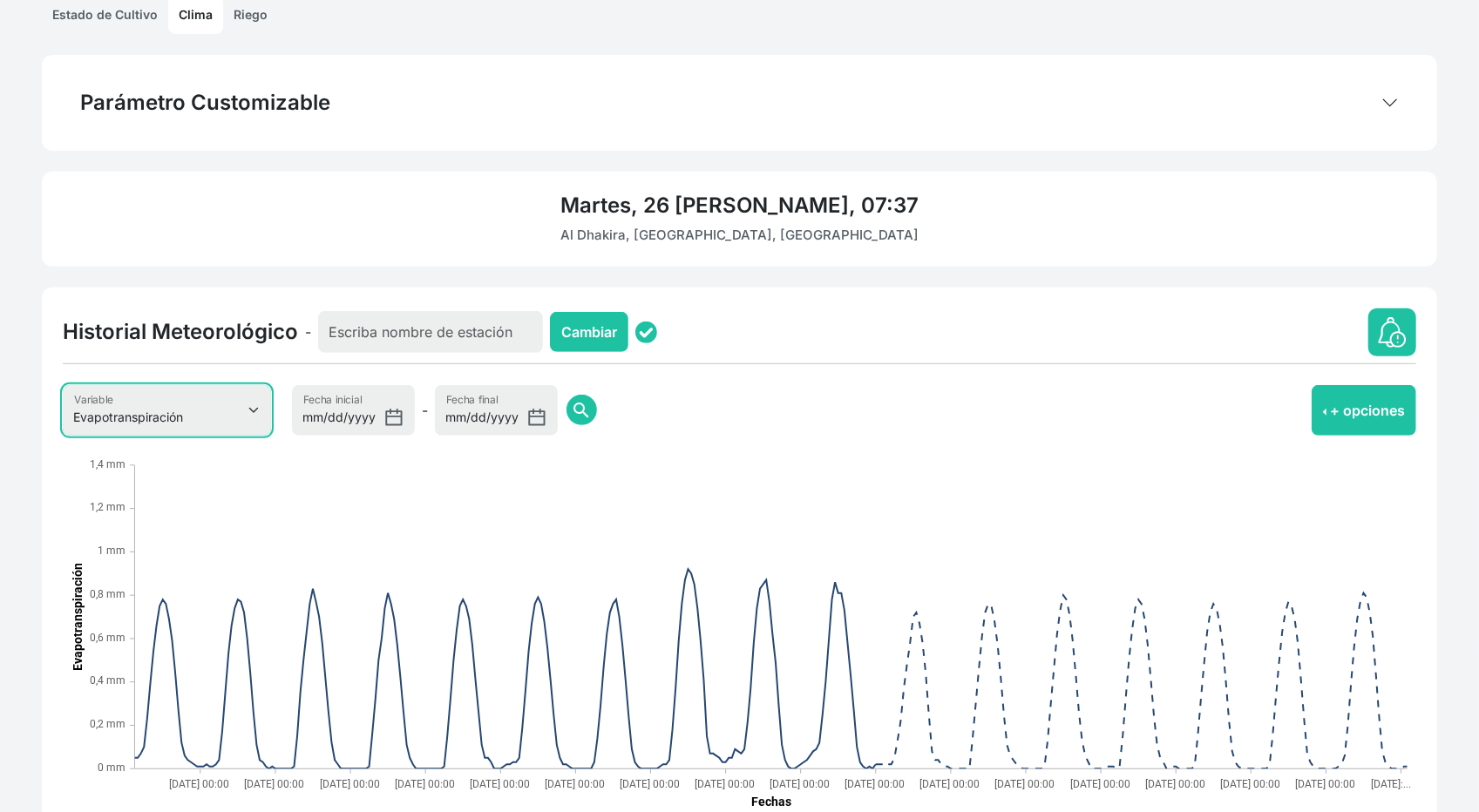
click at [190, 431] on select "Evapotranspiración Temperatura Humedad Relativa Velocidad del viento Precipitac…" at bounding box center [167, 410] width 208 height 51
select select "1"
click at [63, 385] on select "Evapotranspiración Temperatura Humedad Relativa Velocidad del viento Precipitac…" at bounding box center [167, 410] width 208 height 51
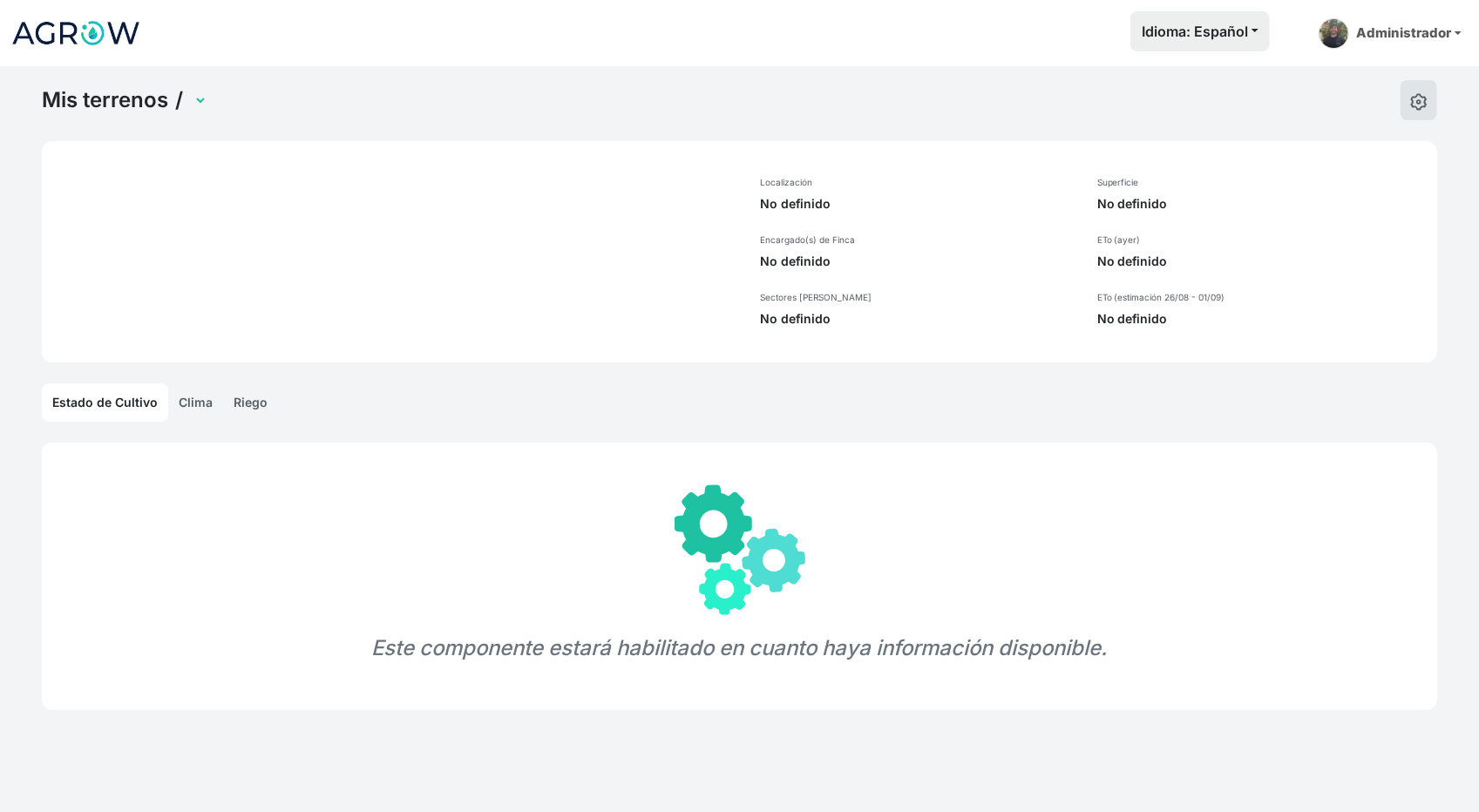
select select "1232"
select select "1"
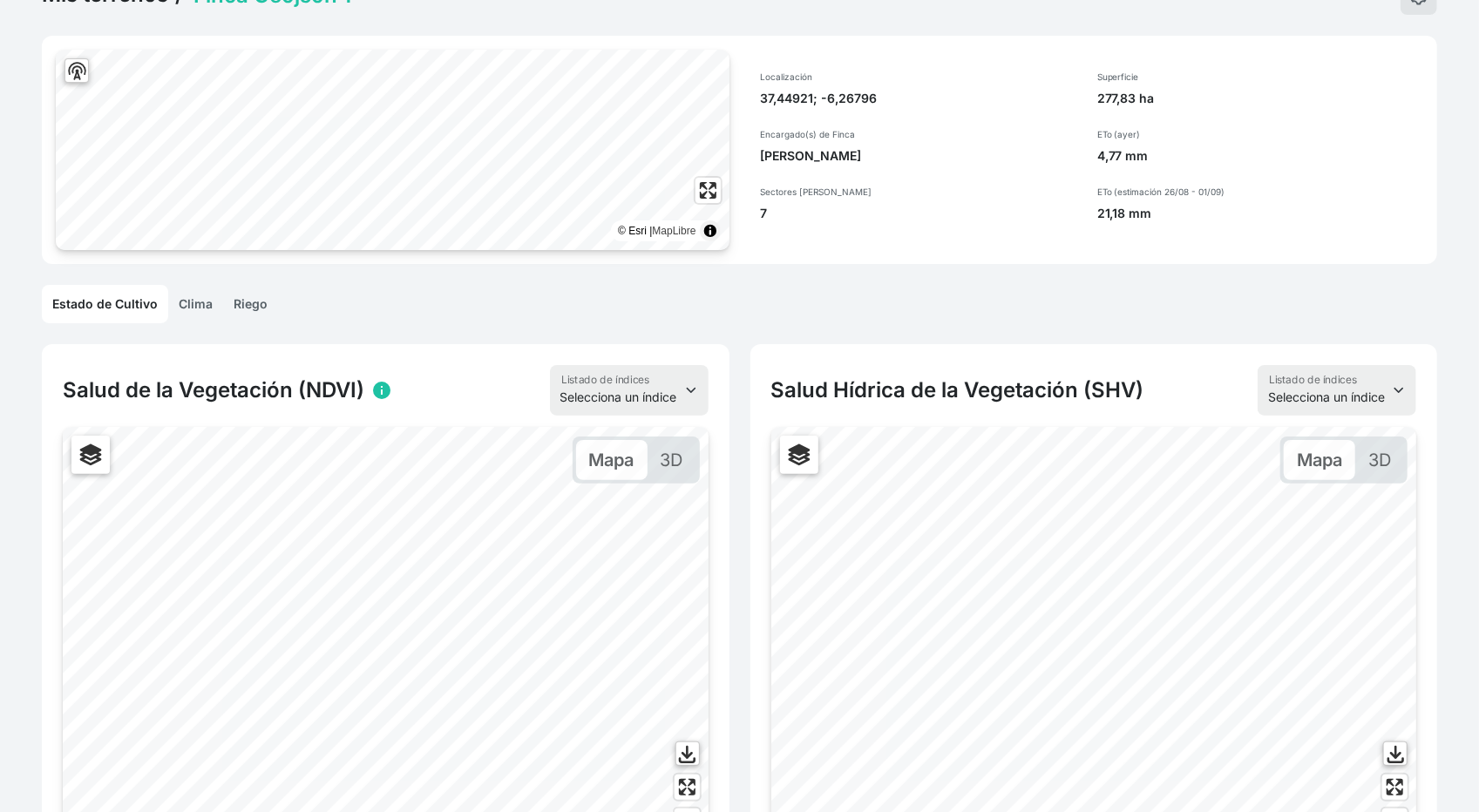
scroll to position [106, 0]
click at [205, 302] on link "Clima" at bounding box center [196, 303] width 55 height 39
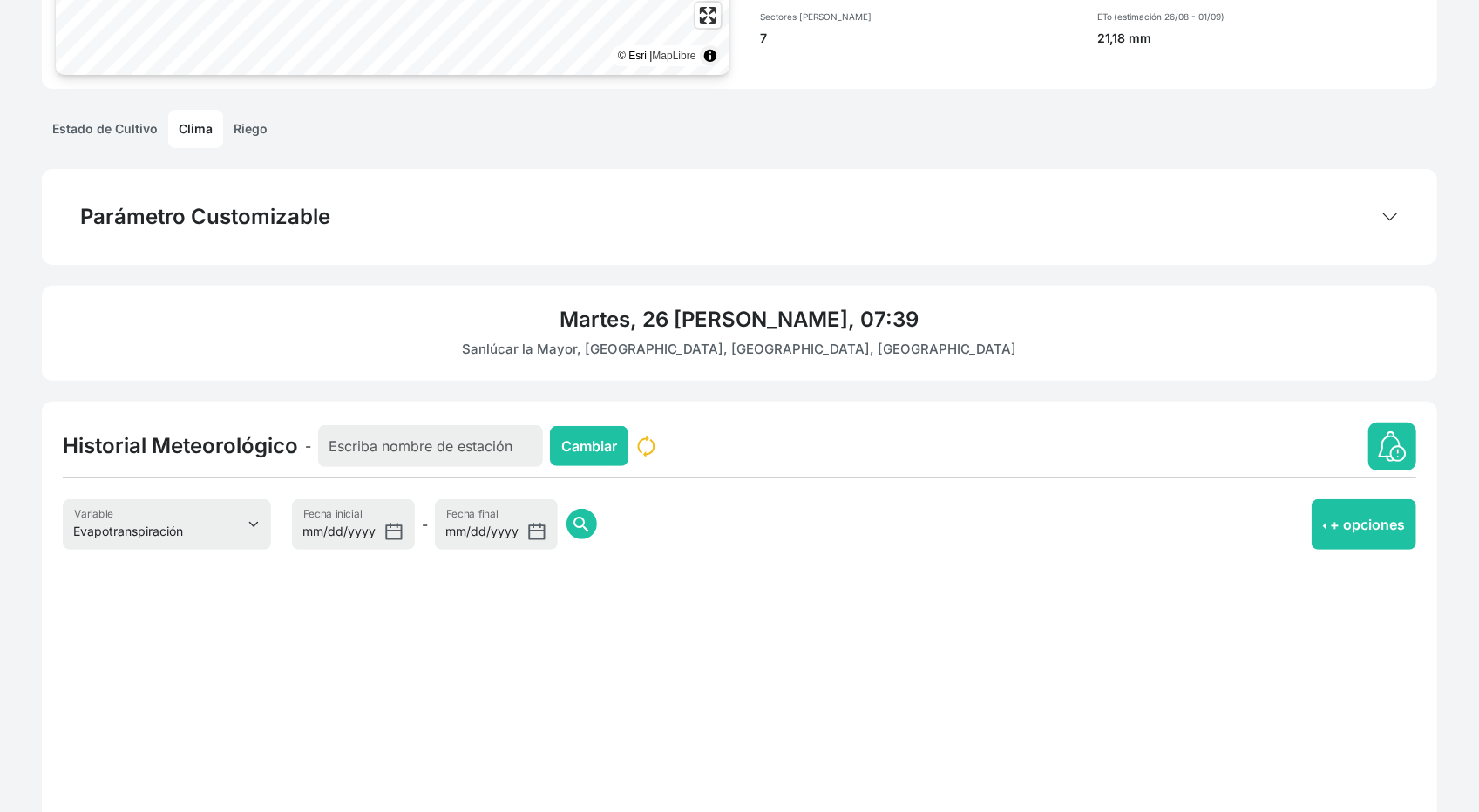
scroll to position [285, 0]
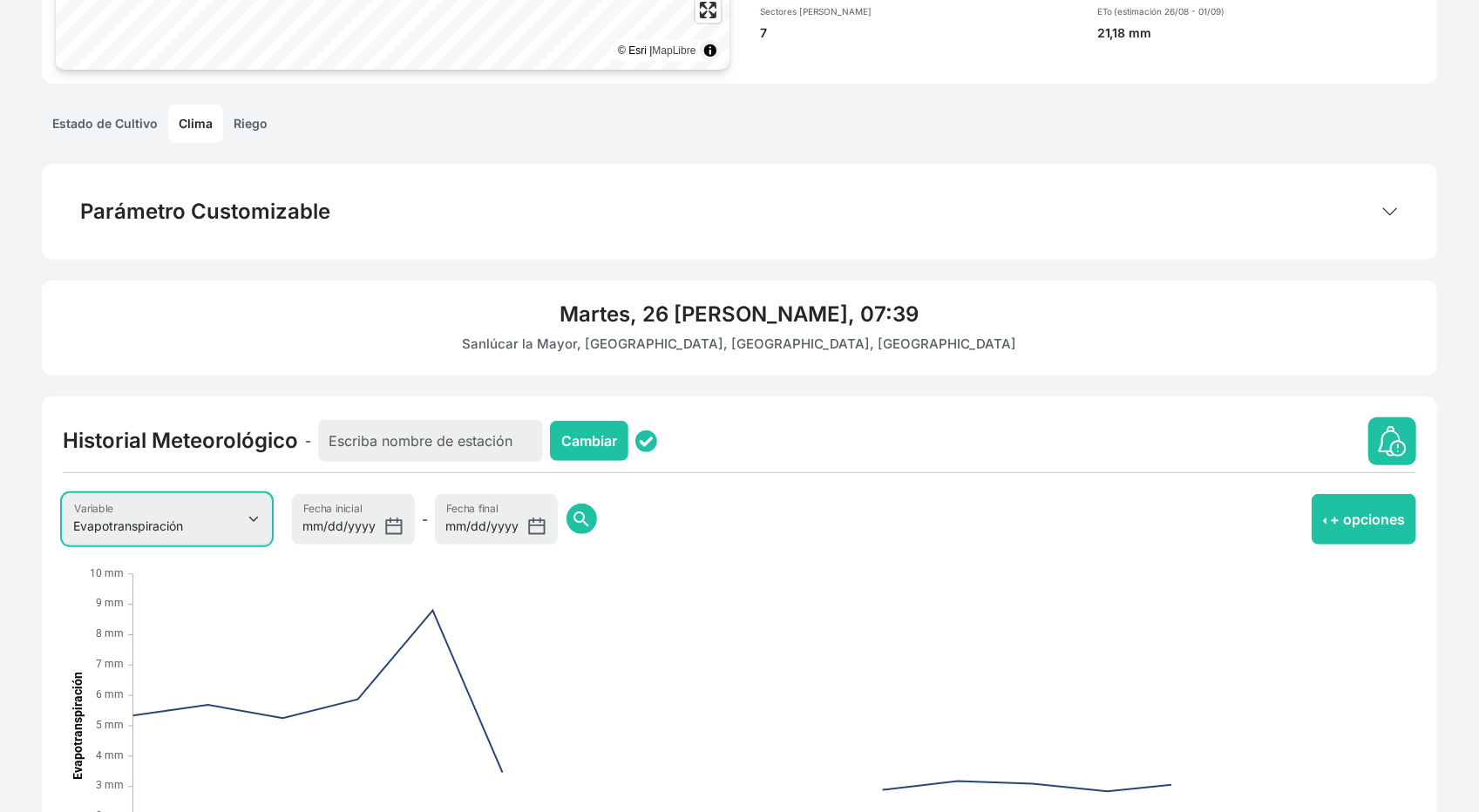
click at [207, 533] on select "Evapotranspiración Temperatura Humedad Relativa Velocidad del viento Precipitac…" at bounding box center [167, 518] width 208 height 51
select select "8"
click at [63, 493] on select "Evapotranspiración Temperatura Humedad Relativa Velocidad del viento Precipitac…" at bounding box center [167, 518] width 208 height 51
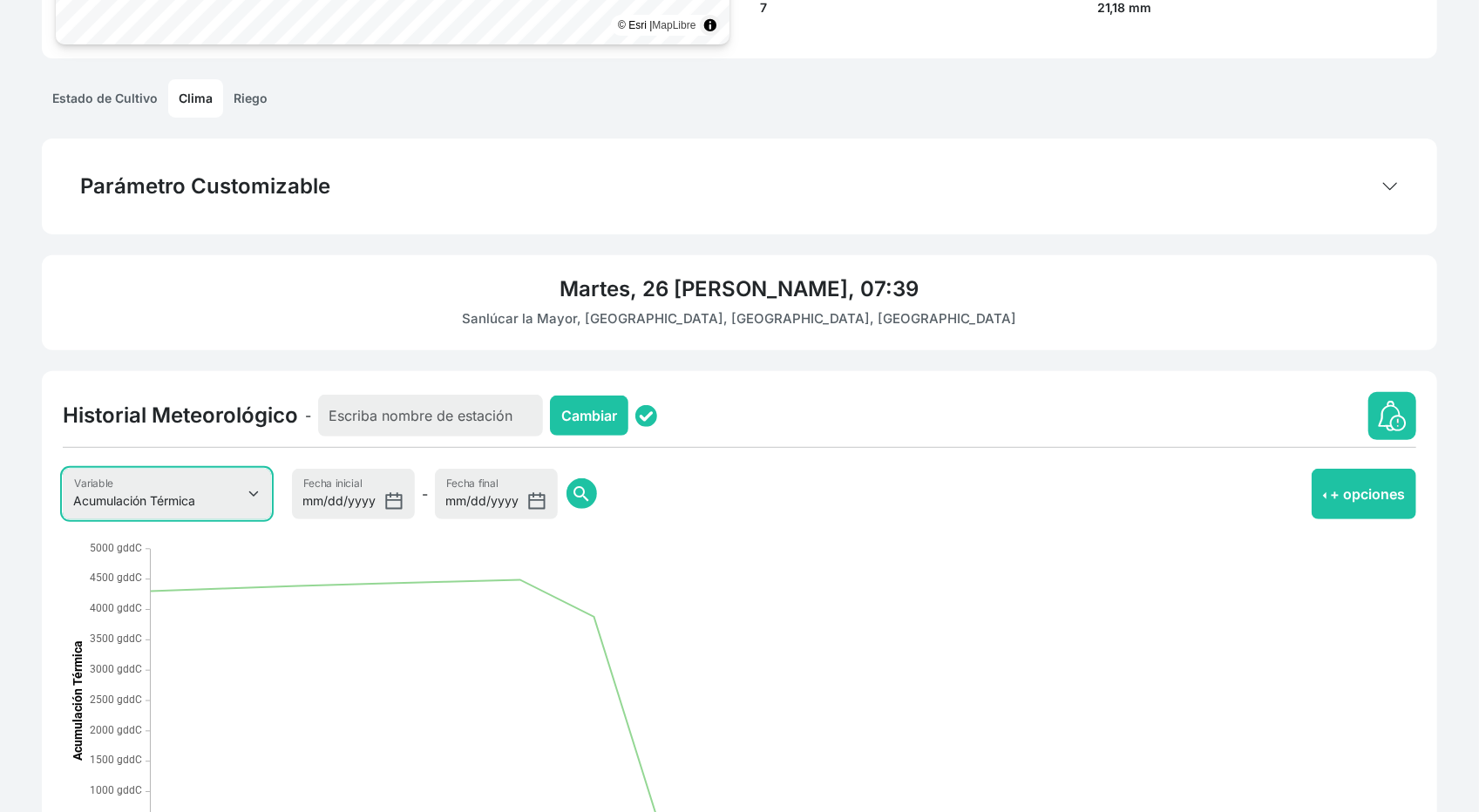
scroll to position [308, 0]
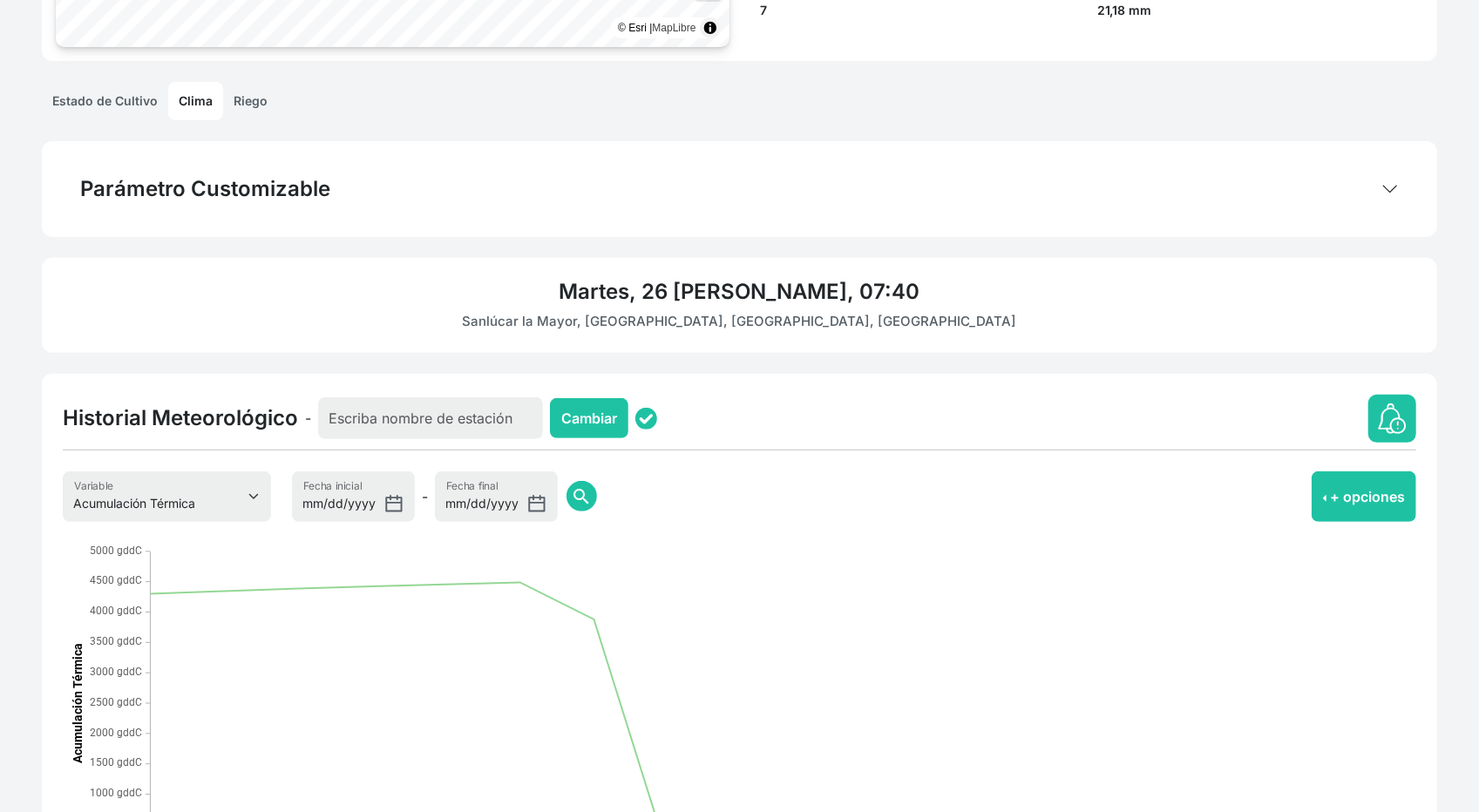
click at [16, 111] on div "Mis terrenos / Finca Geojson 1 Finca Demo Finca new_terrain_2 Bodega Acciona Pi…" at bounding box center [740, 374] width 1479 height 1233
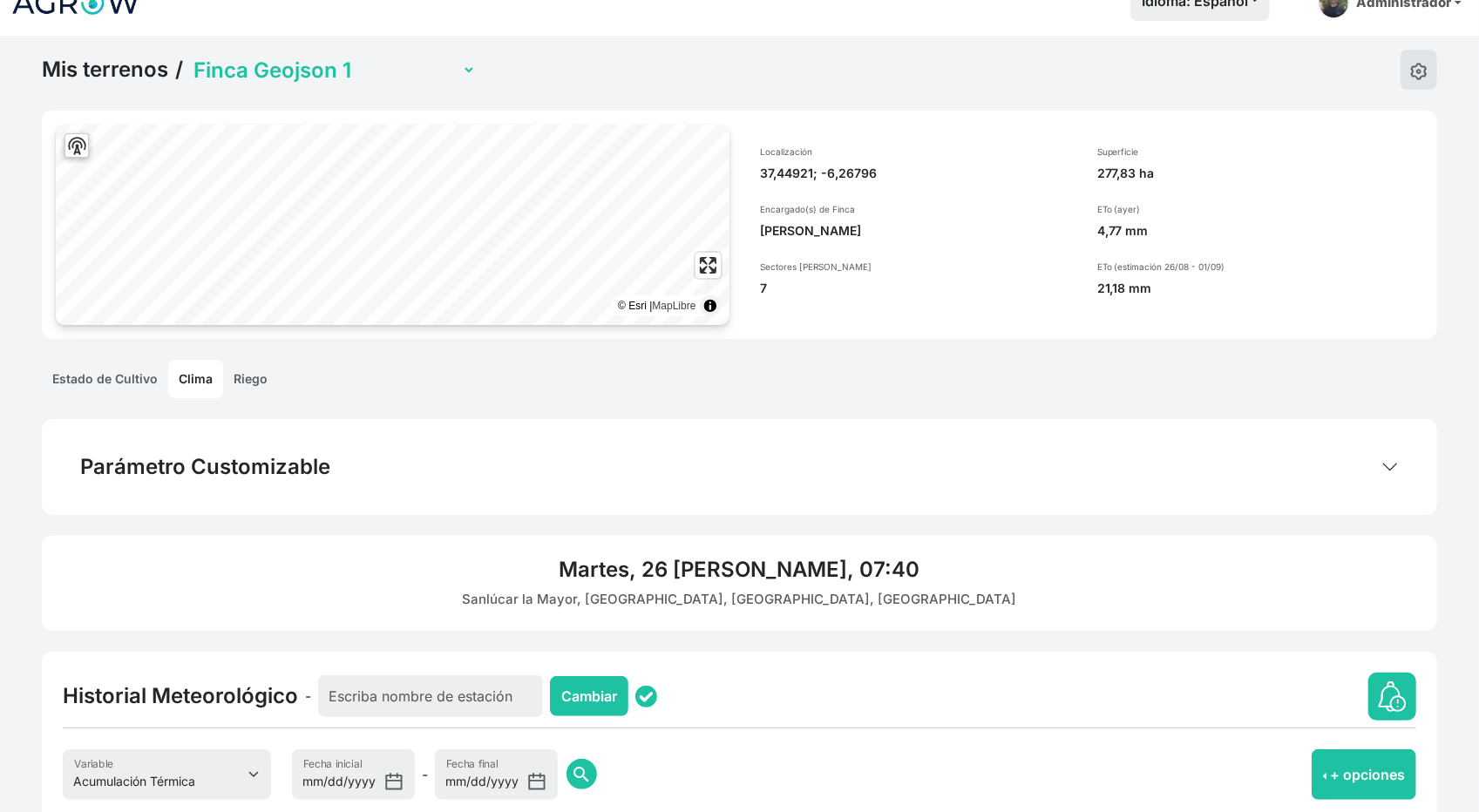
scroll to position [0, 0]
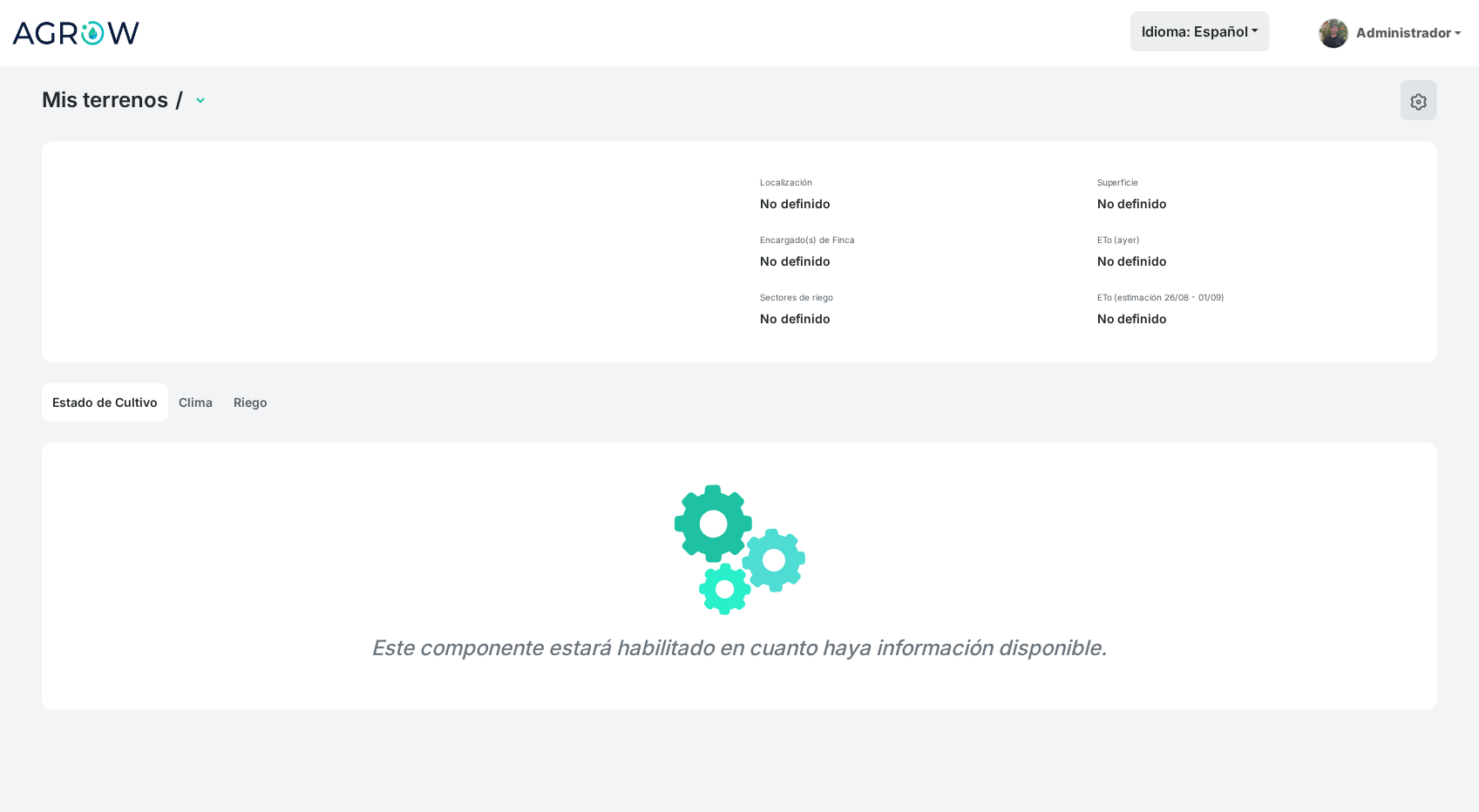
select select "272"
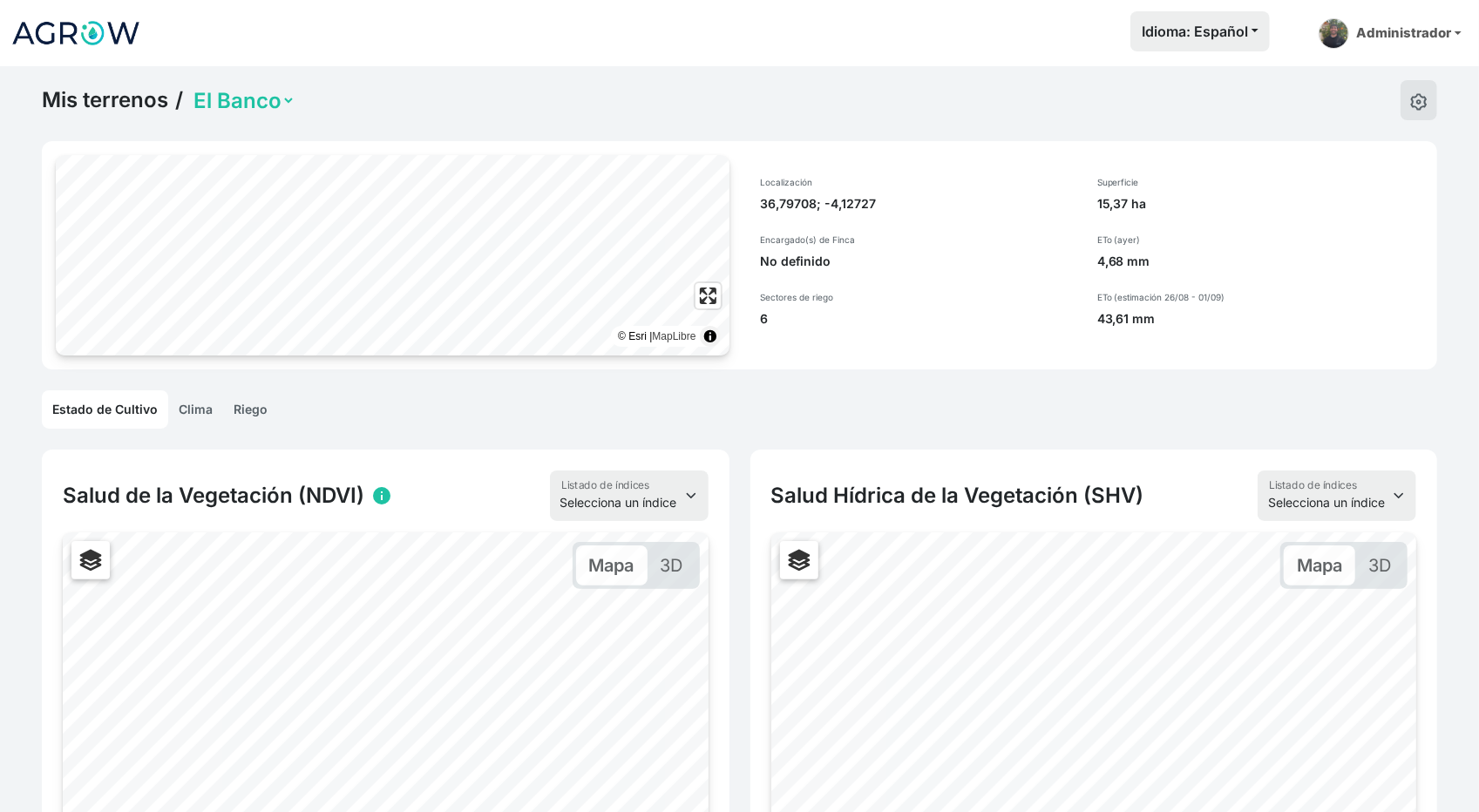
click at [199, 394] on link "Clima" at bounding box center [196, 410] width 55 height 39
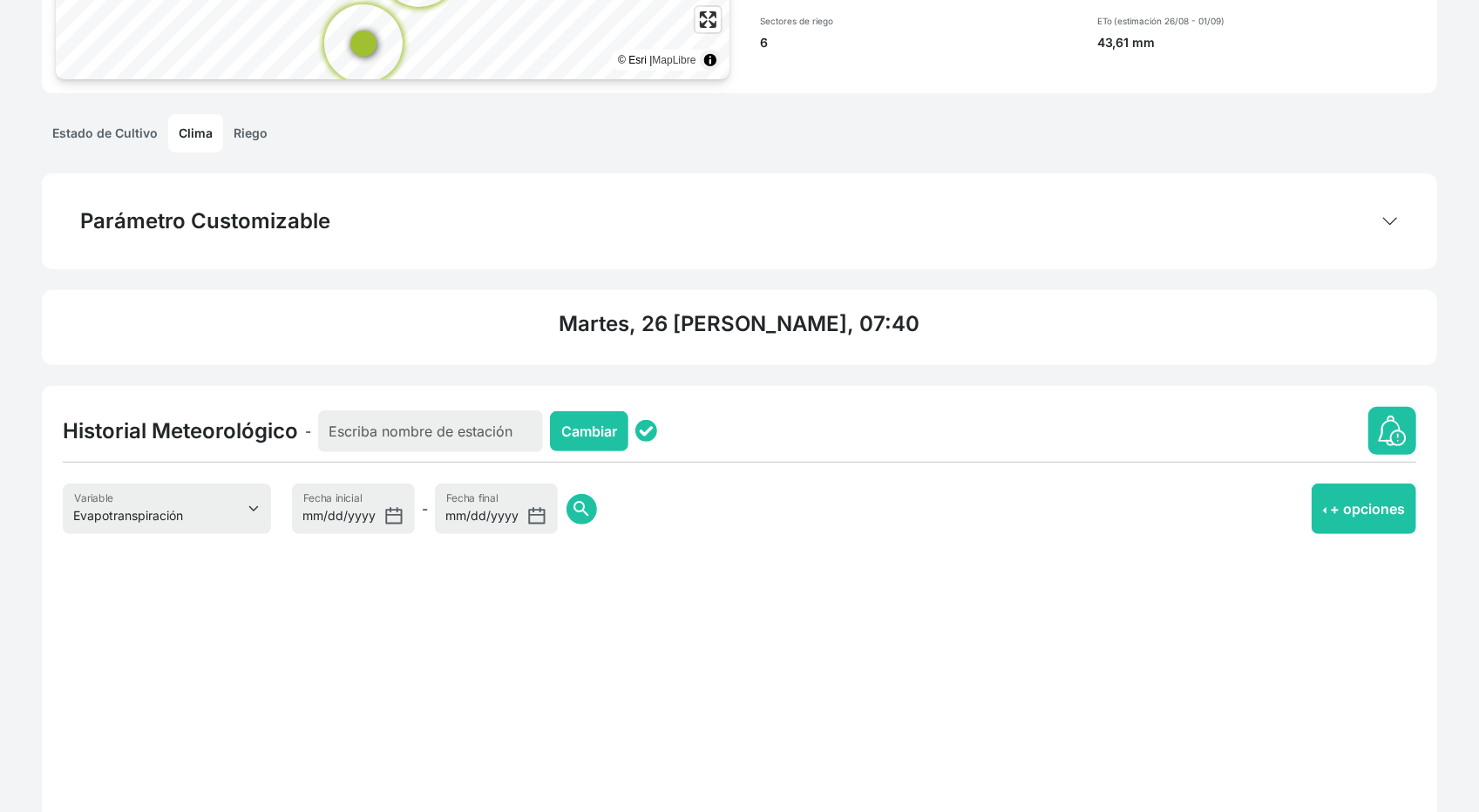
scroll to position [277, 0]
click at [167, 516] on select "Evapotranspiración Temperatura Humedad Relativa Velocidad del viento Precipitac…" at bounding box center [167, 507] width 208 height 51
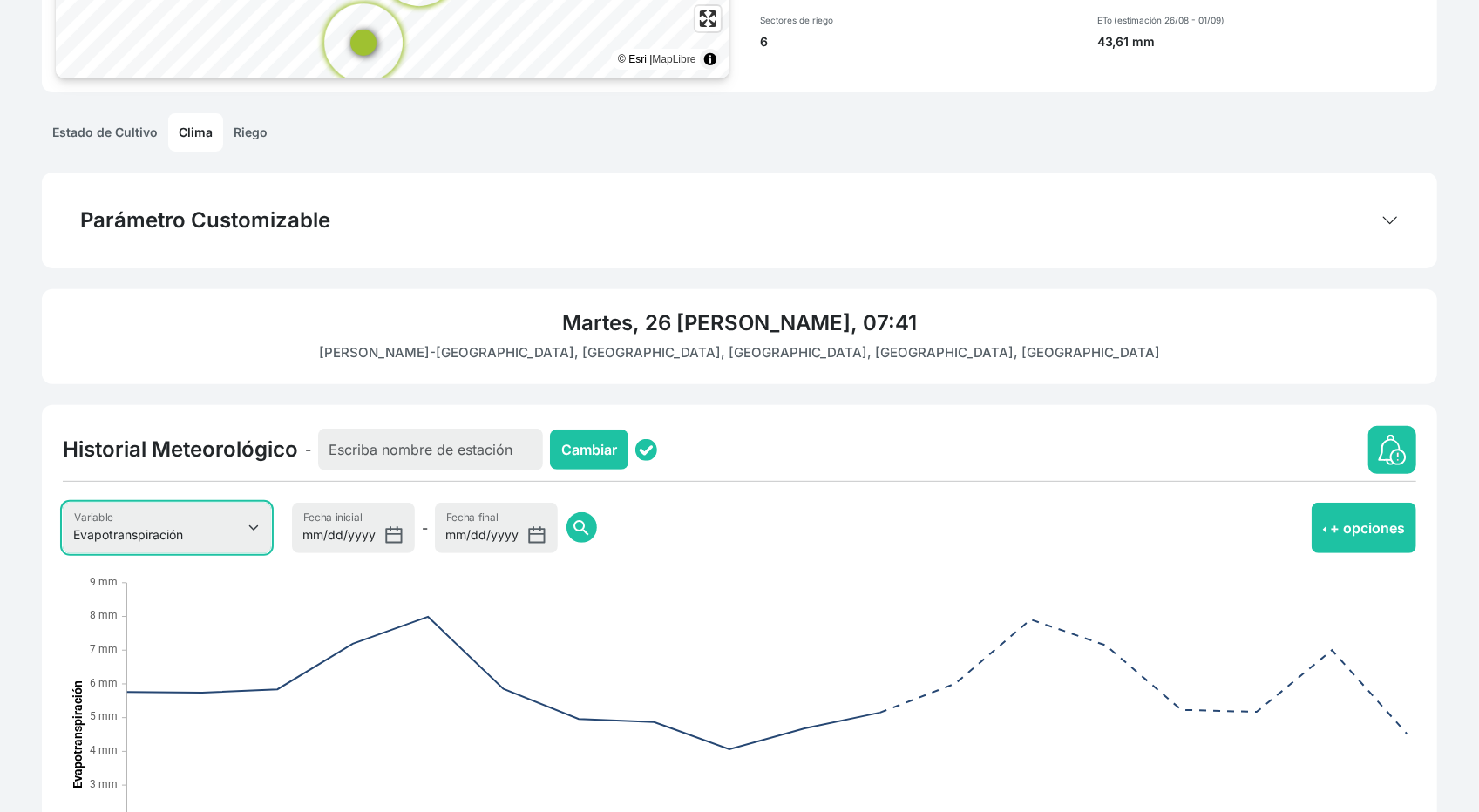
select select "8"
click at [63, 503] on select "Evapotranspiración Temperatura Humedad Relativa Velocidad del viento Precipitac…" at bounding box center [167, 528] width 208 height 51
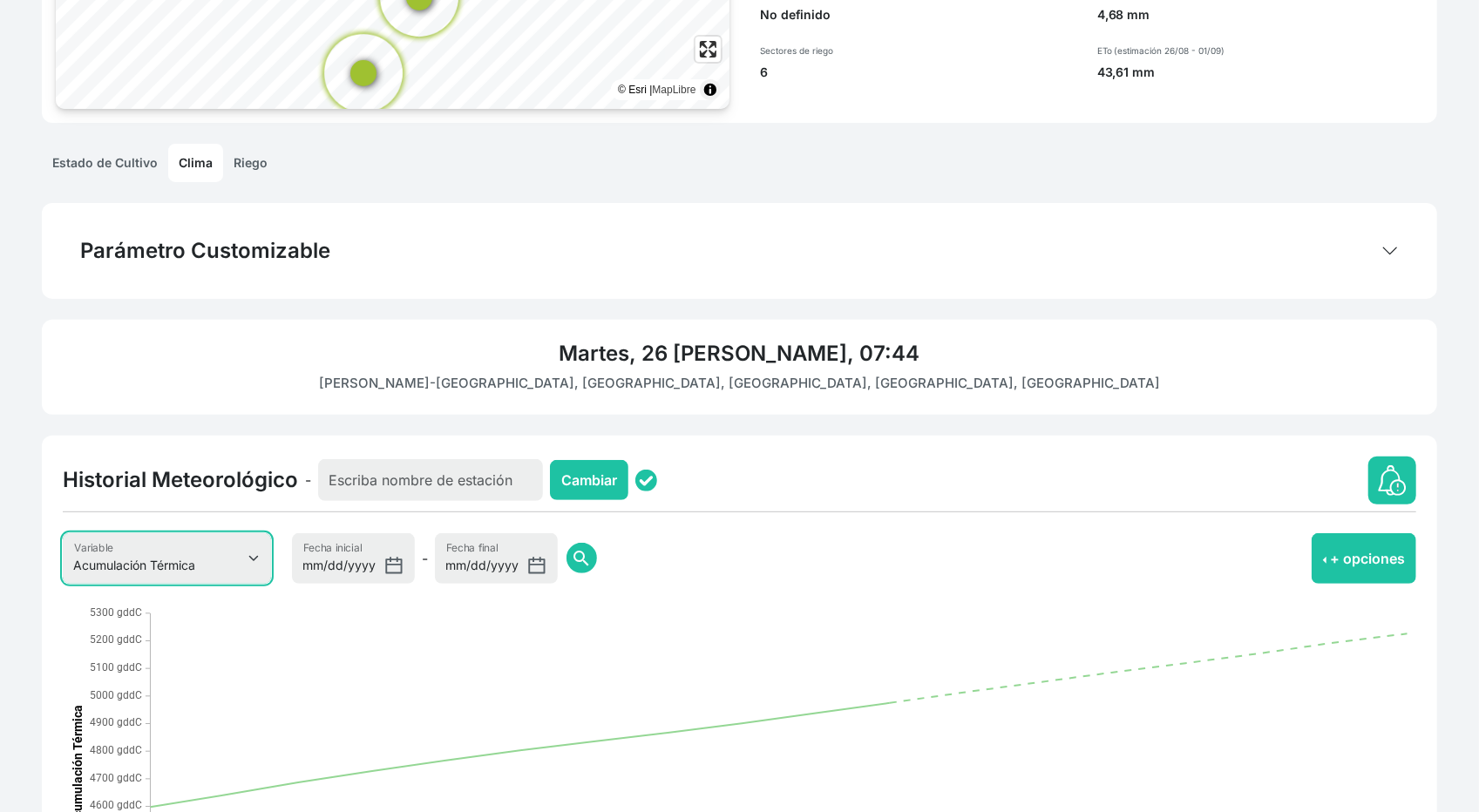
scroll to position [246, 0]
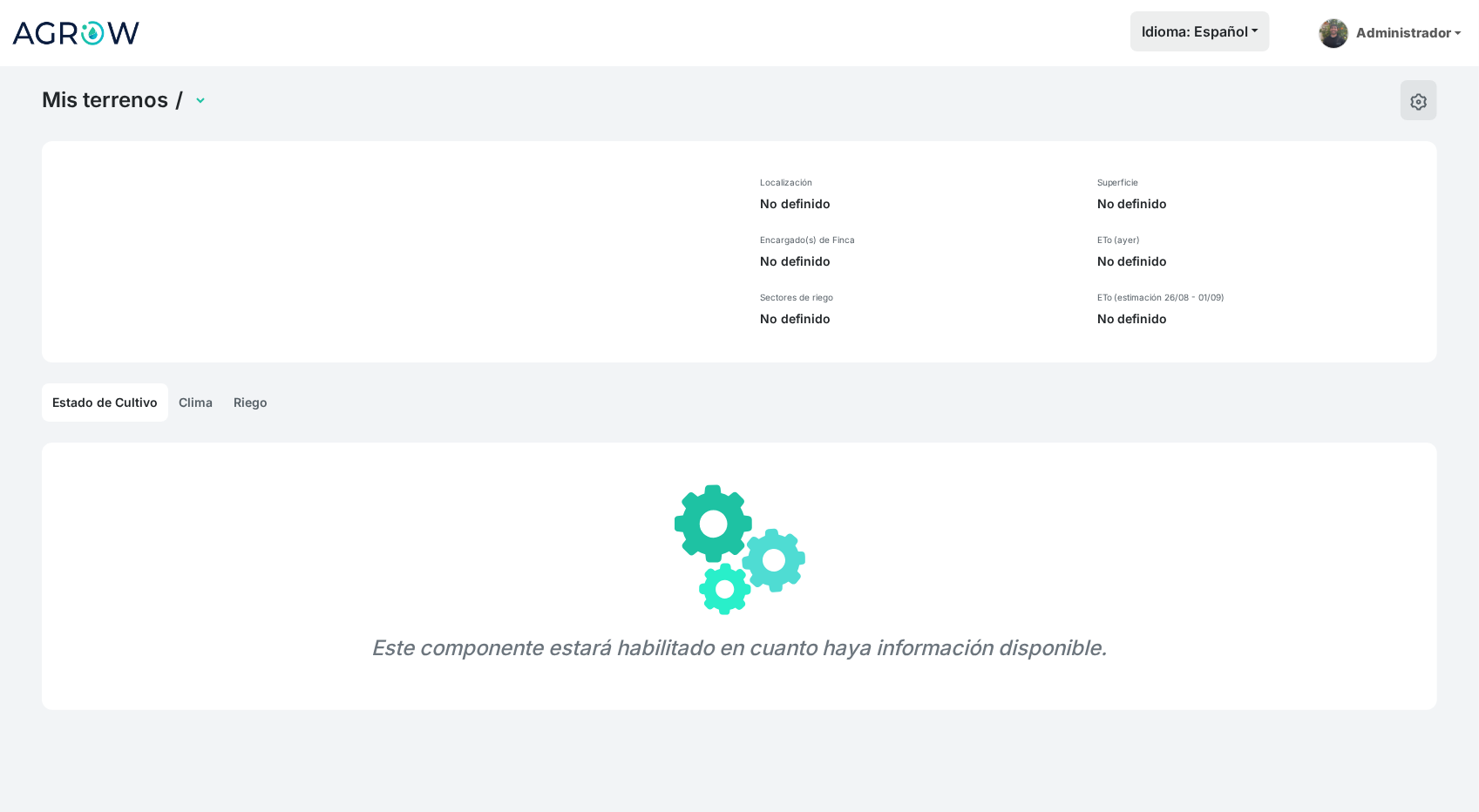
select select "696"
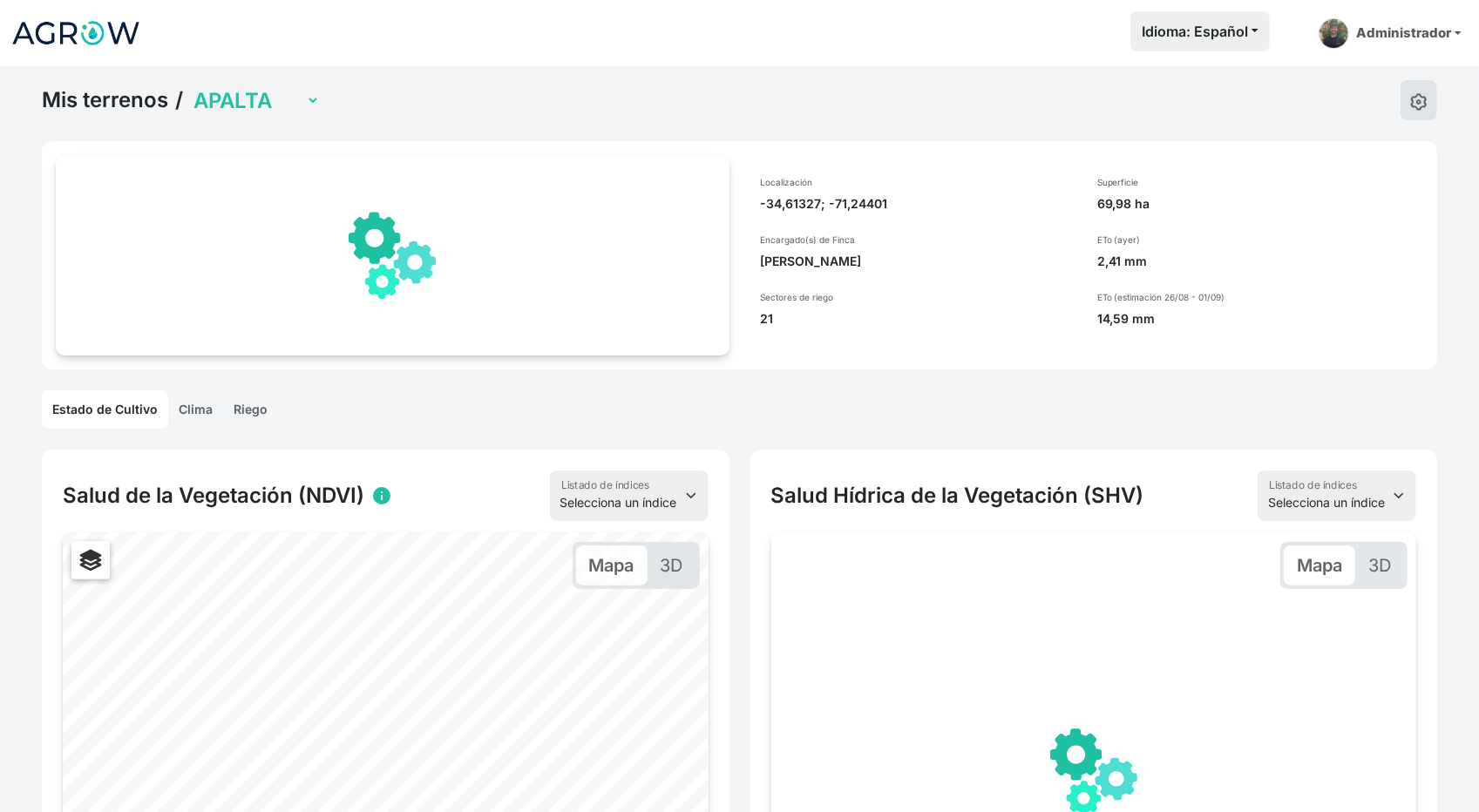
click at [195, 423] on link "Clima" at bounding box center [196, 410] width 55 height 39
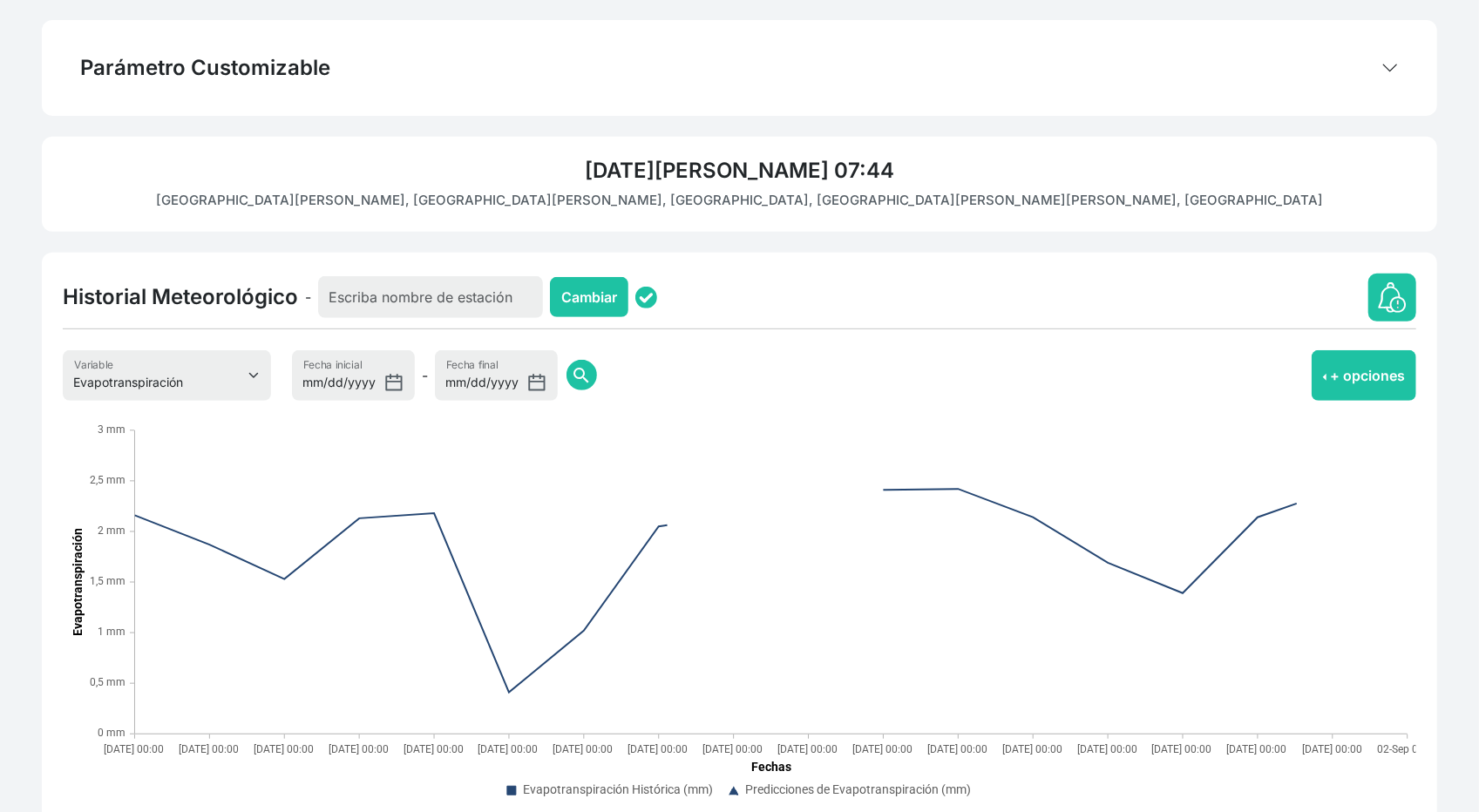
scroll to position [430, 0]
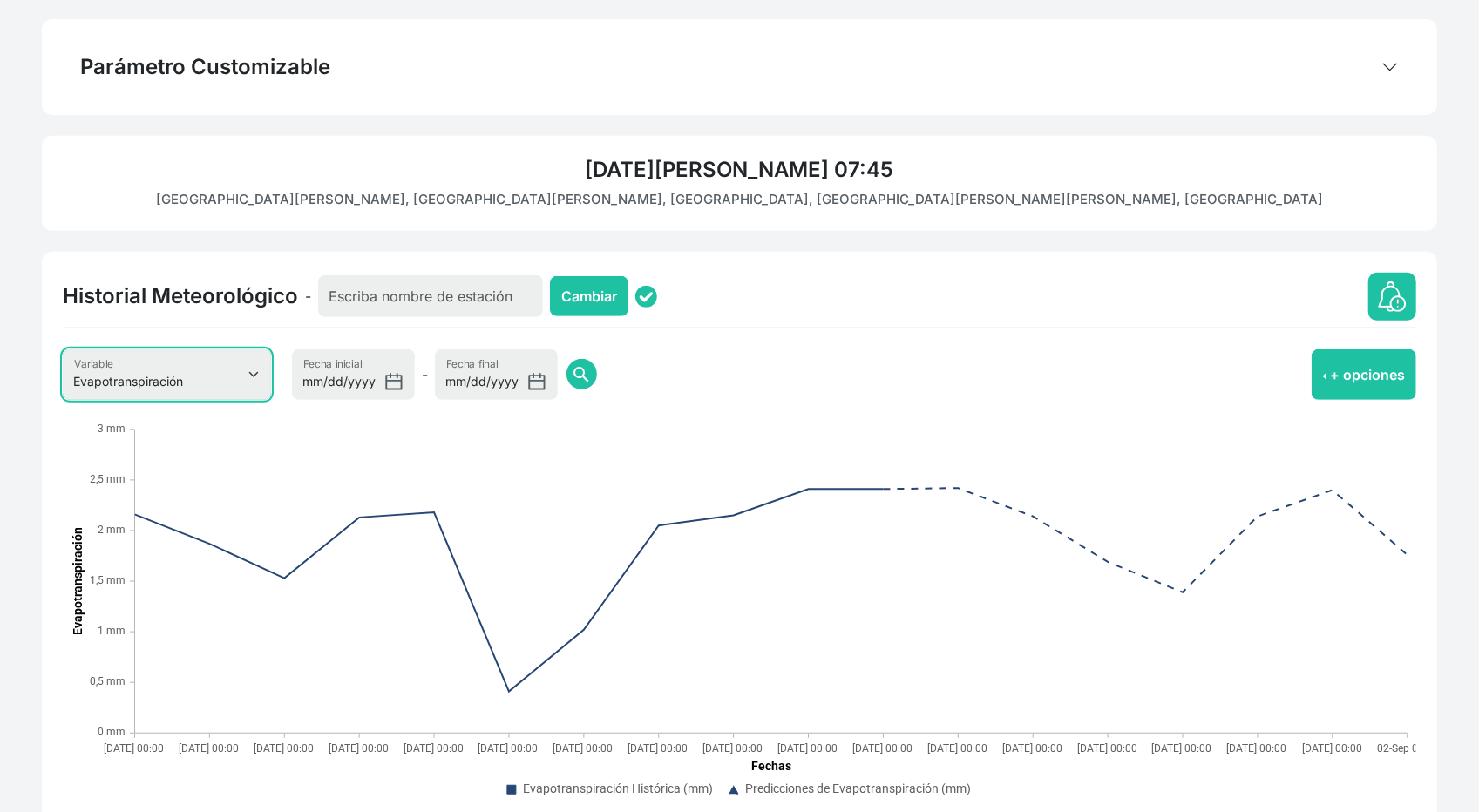
click at [198, 381] on select "Evapotranspiración Temperatura Humedad Relativa Velocidad del viento Precipitac…" at bounding box center [167, 374] width 208 height 51
select select "8"
click at [63, 349] on select "Evapotranspiración Temperatura Humedad Relativa Velocidad del viento Precipitac…" at bounding box center [167, 374] width 208 height 51
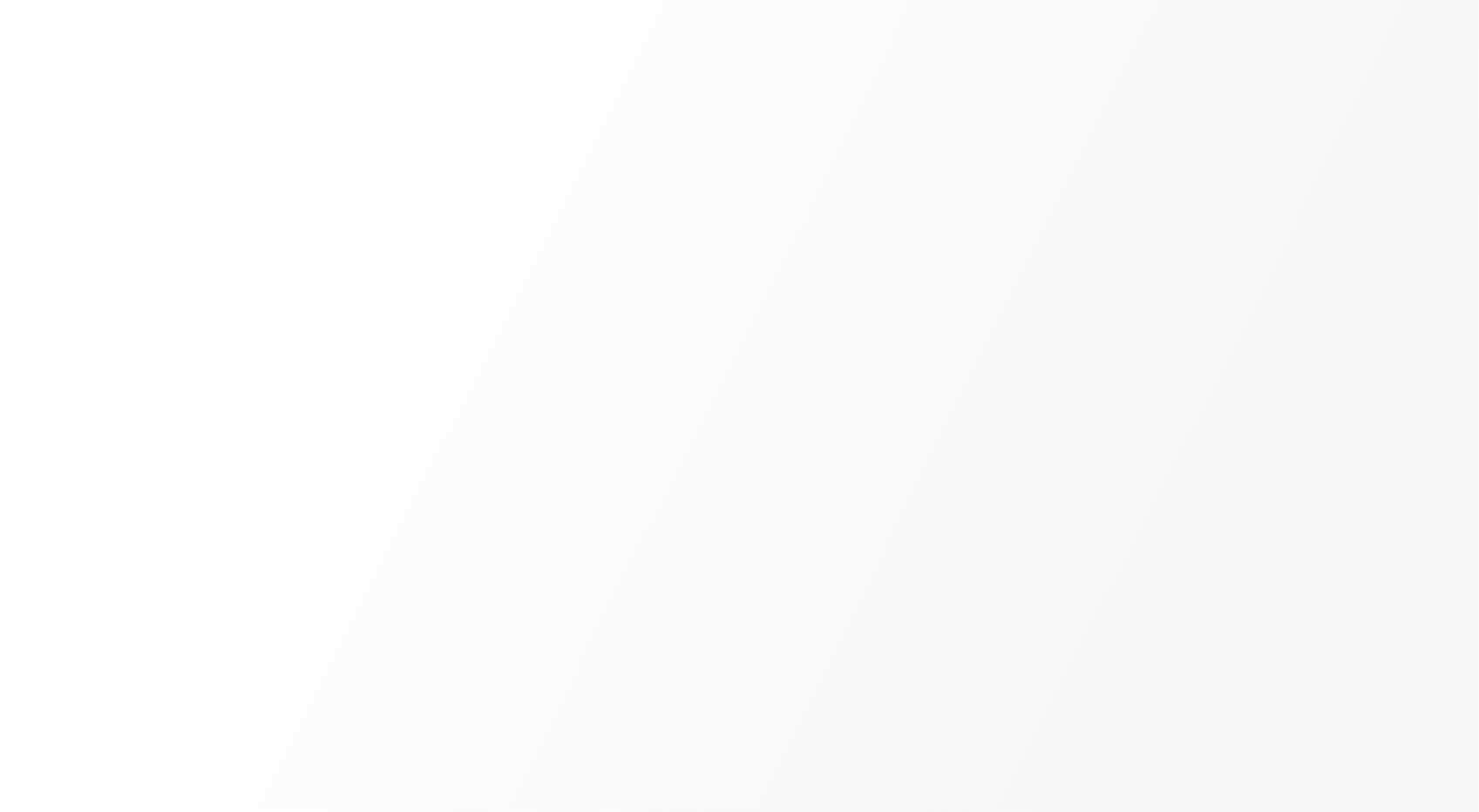
scroll to position [66, 0]
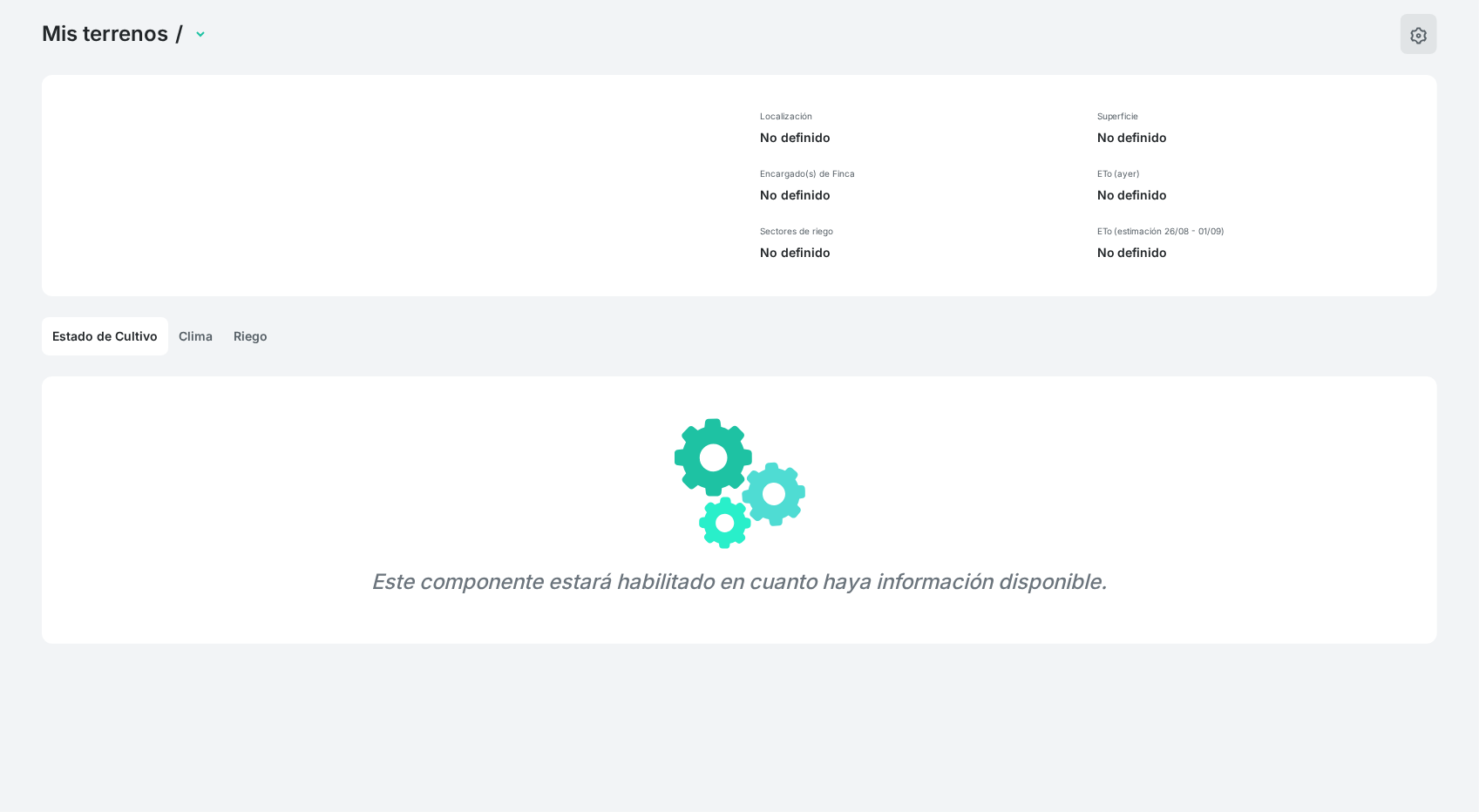
select select "696"
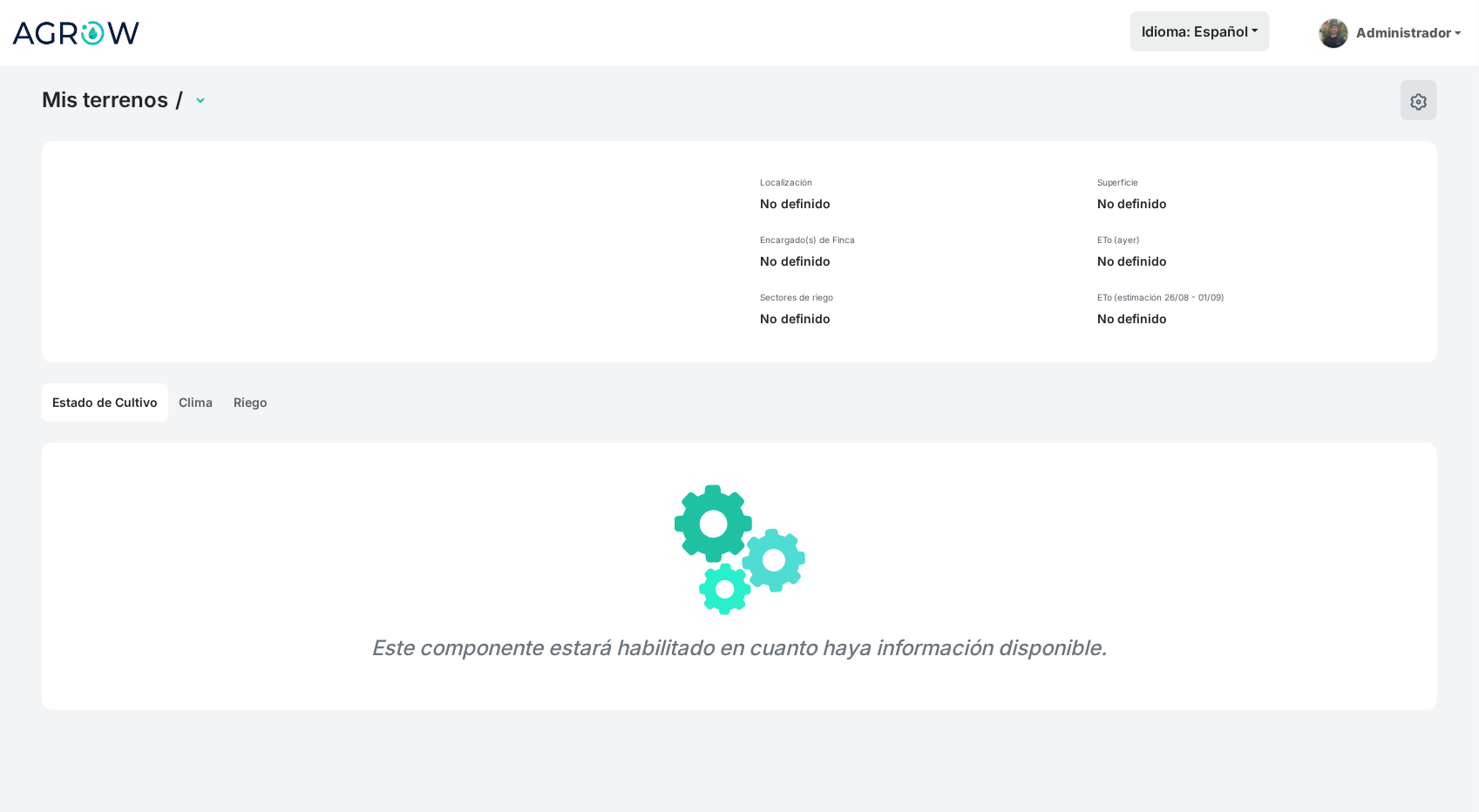
select select "1232"
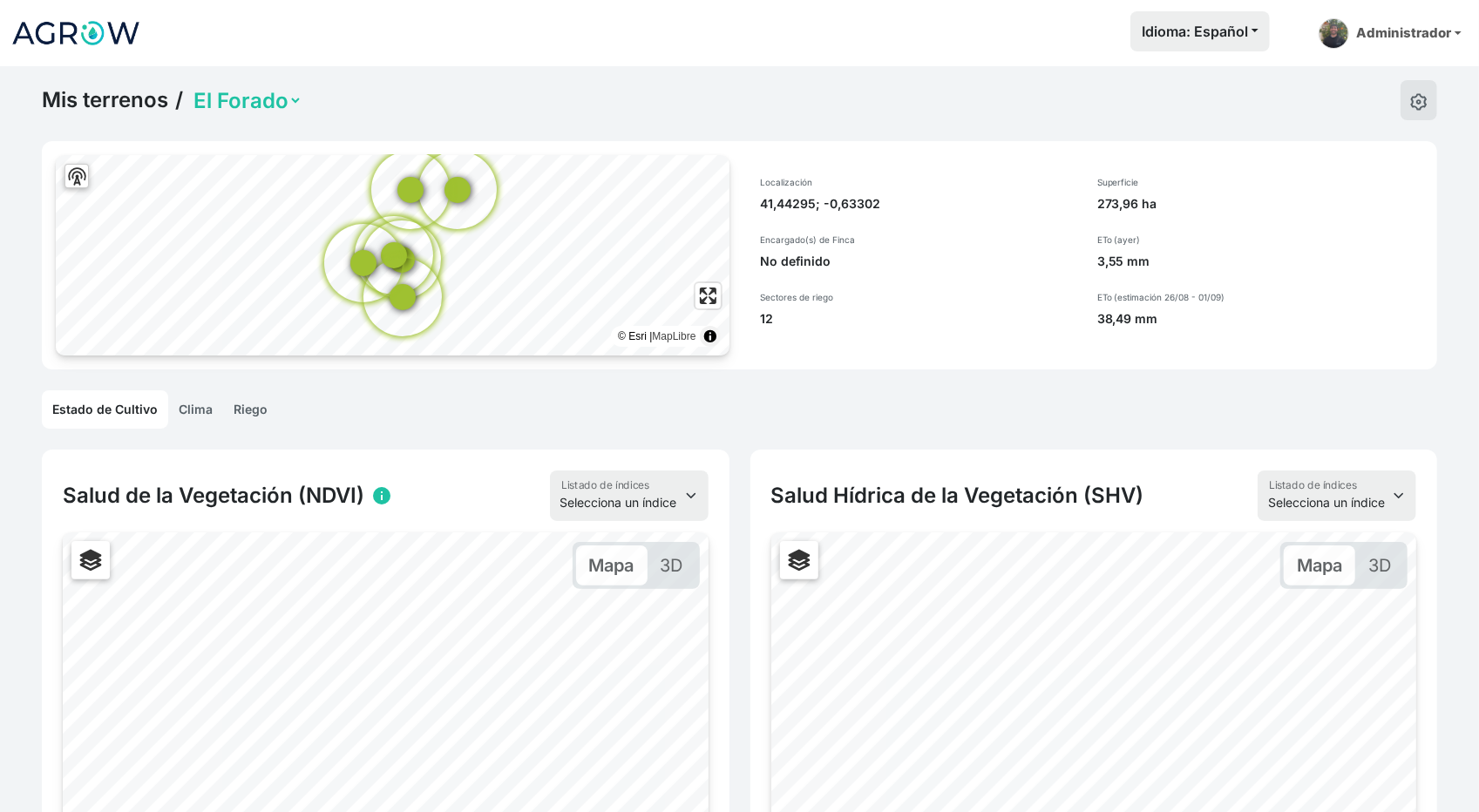
click at [197, 421] on link "Clima" at bounding box center [196, 410] width 55 height 39
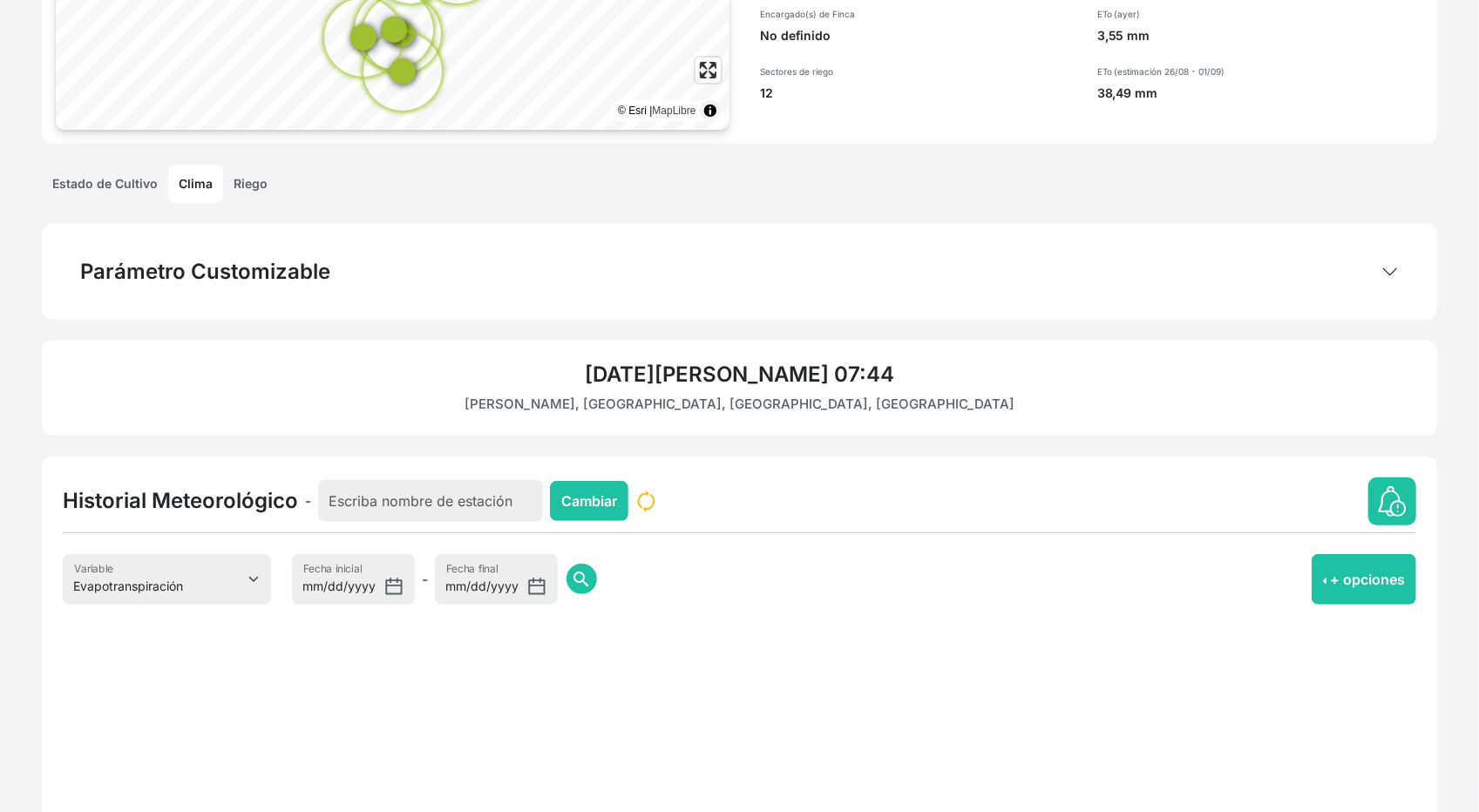
scroll to position [228, 0]
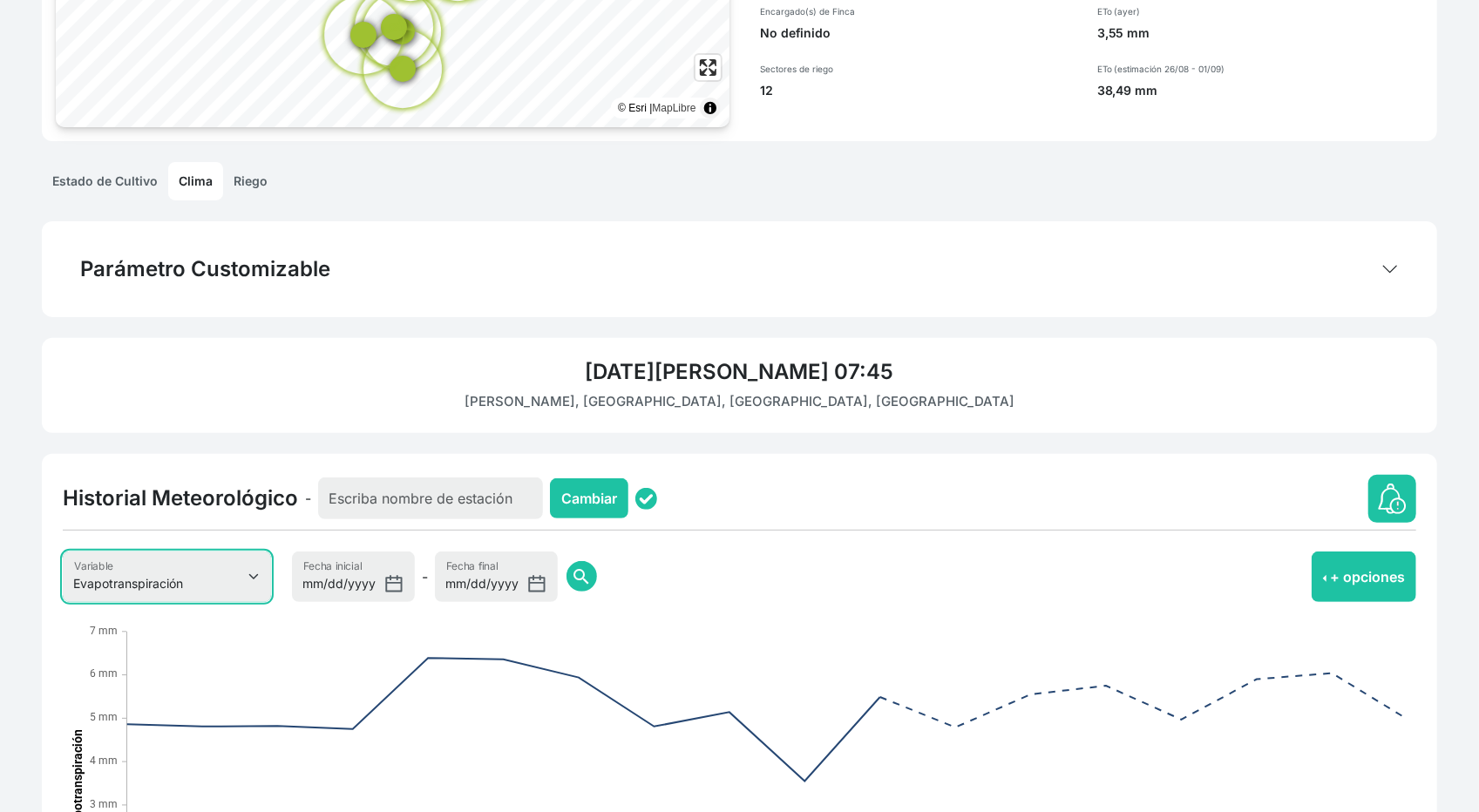
click at [186, 570] on select "Evapotranspiración Temperatura Humedad Relativa Velocidad del viento Precipitac…" at bounding box center [167, 576] width 208 height 51
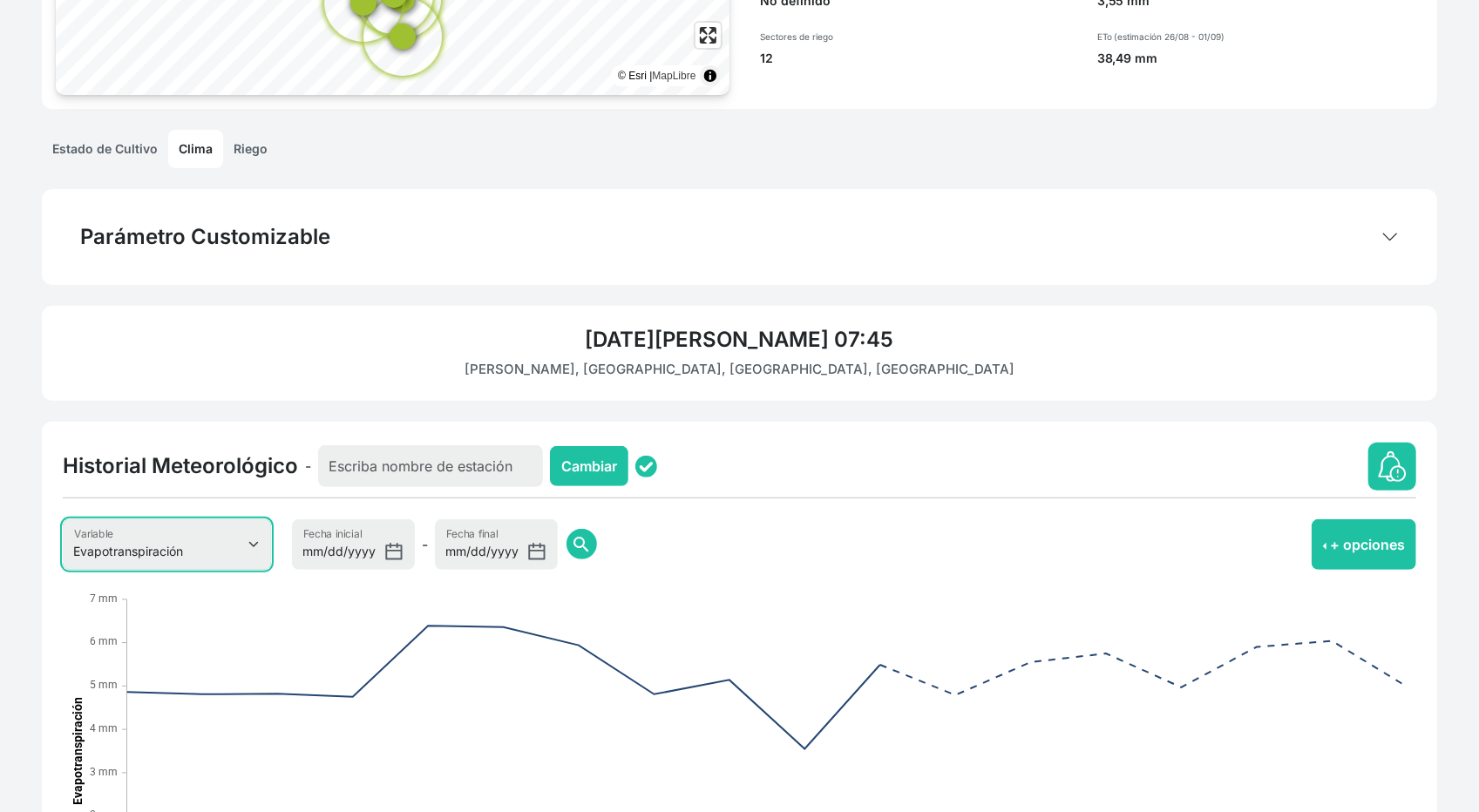
scroll to position [263, 0]
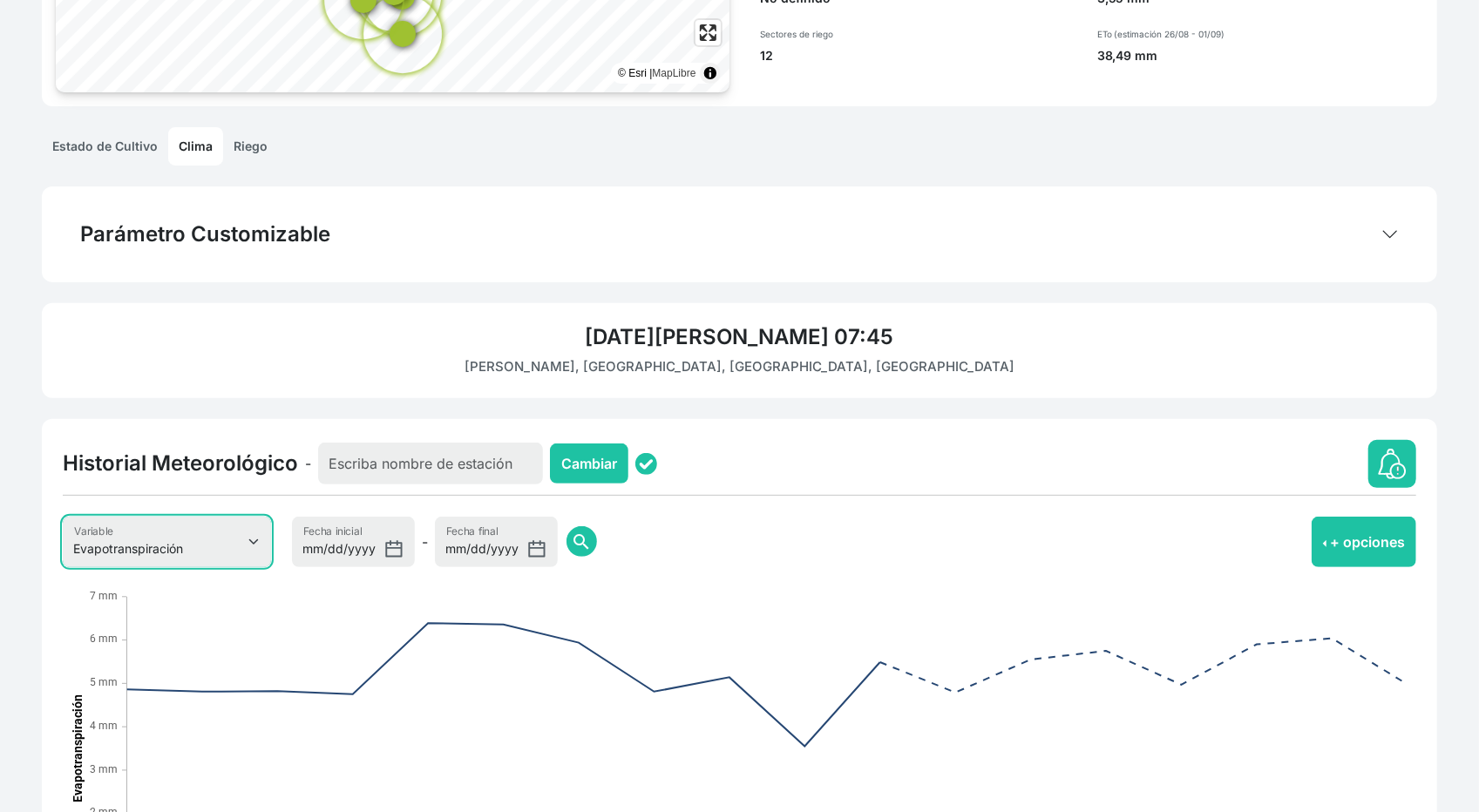
click at [157, 551] on select "Evapotranspiración Temperatura Humedad Relativa Velocidad del viento Precipitac…" at bounding box center [167, 541] width 208 height 51
select select "8"
click at [63, 516] on select "Evapotranspiración Temperatura Humedad Relativa Velocidad del viento Precipitac…" at bounding box center [167, 541] width 208 height 51
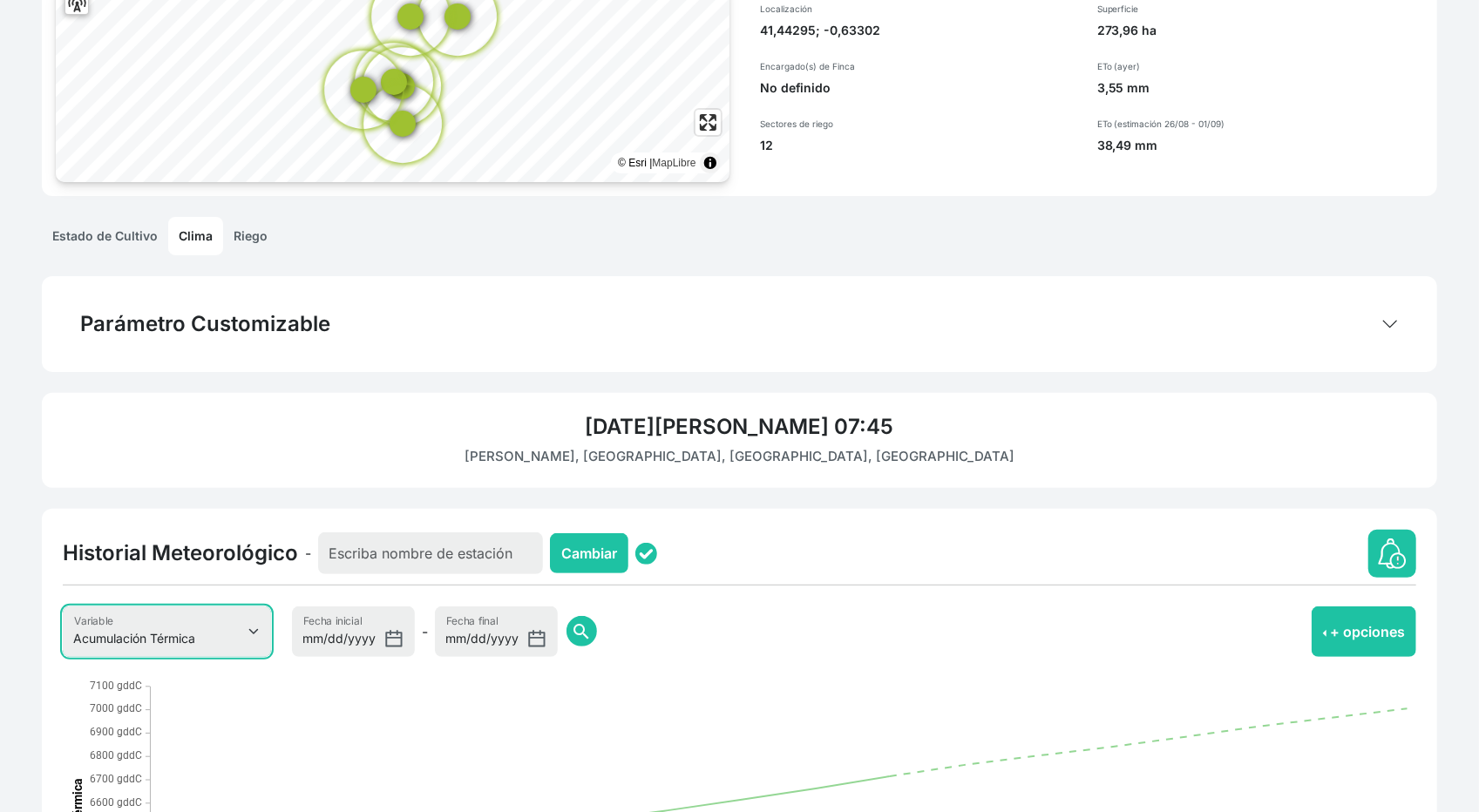
scroll to position [0, 0]
